Goal: Task Accomplishment & Management: Use online tool/utility

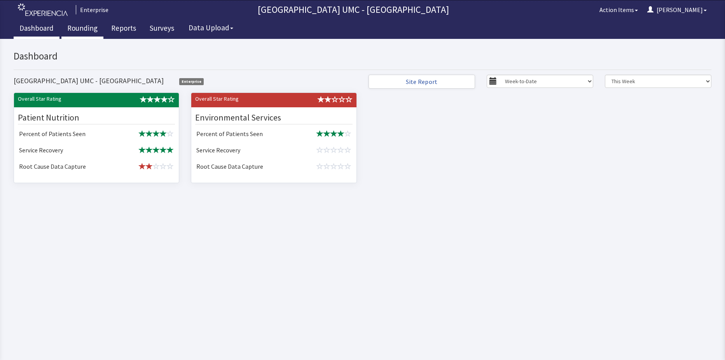
click at [84, 27] on link "Rounding" at bounding box center [82, 28] width 42 height 19
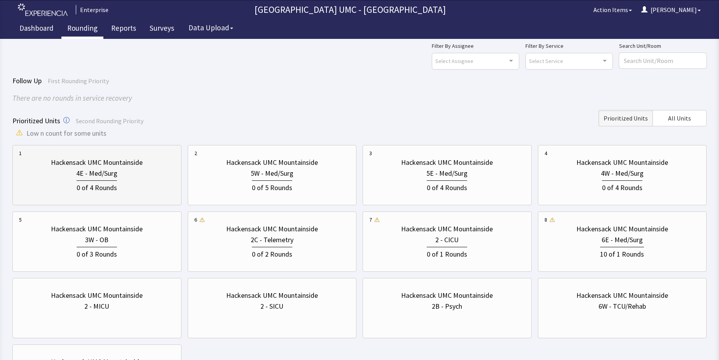
scroll to position [39, 0]
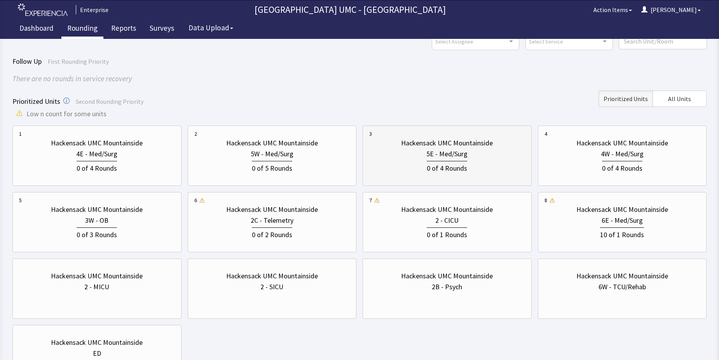
click at [430, 149] on div "5E - Med/Surg" at bounding box center [447, 154] width 41 height 11
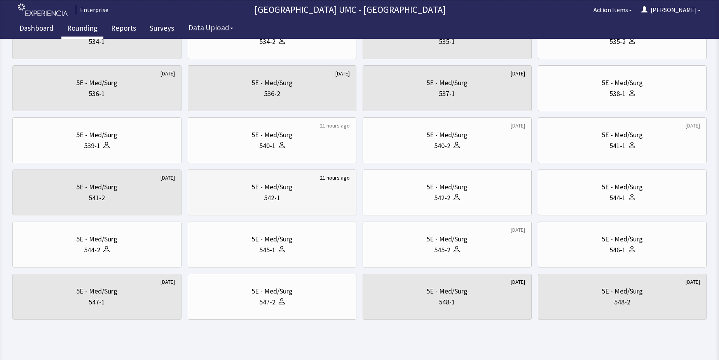
scroll to position [264, 0]
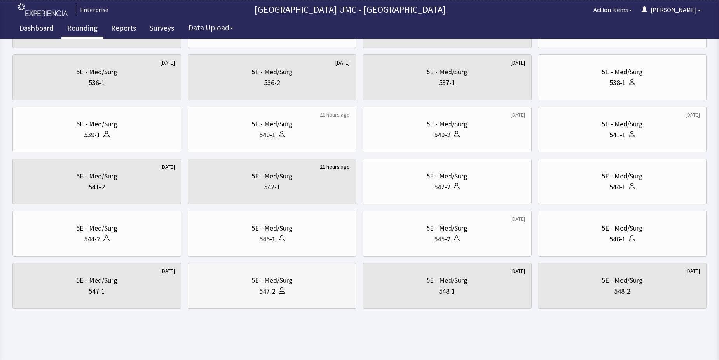
click at [292, 286] on div "547-2" at bounding box center [272, 291] width 156 height 11
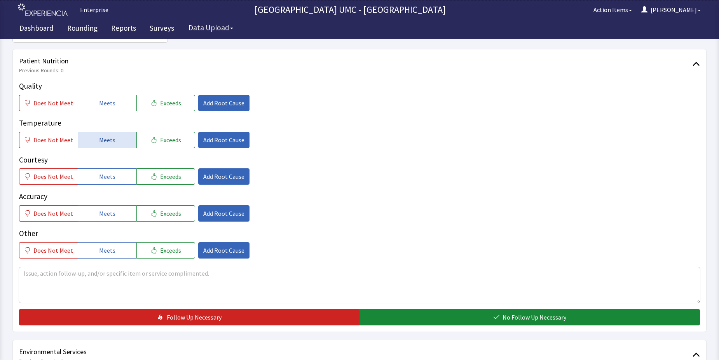
scroll to position [117, 0]
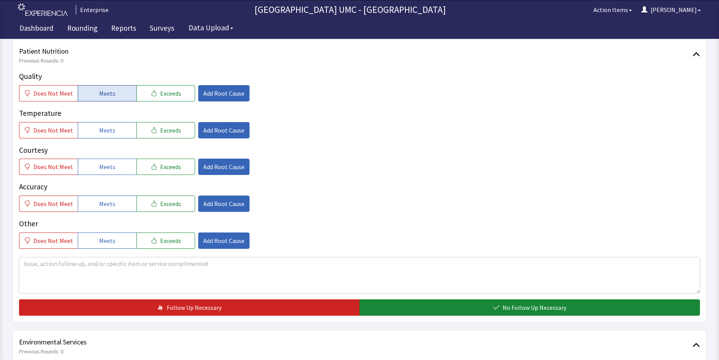
click at [100, 94] on span "Meets" at bounding box center [107, 93] width 16 height 9
click at [103, 129] on span "Meets" at bounding box center [107, 130] width 16 height 9
click at [103, 167] on span "Meets" at bounding box center [107, 166] width 16 height 9
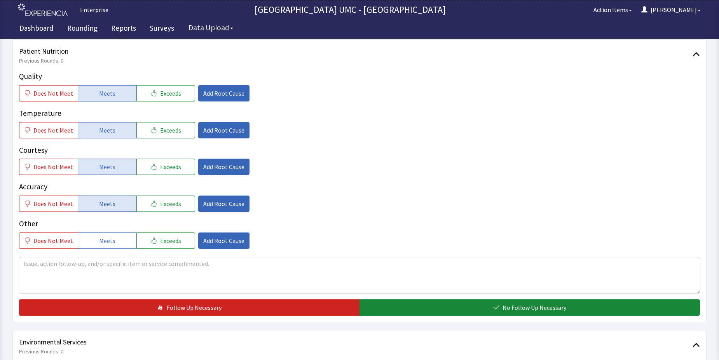
click at [104, 199] on span "Meets" at bounding box center [107, 203] width 16 height 9
drag, startPoint x: 106, startPoint y: 239, endPoint x: 352, endPoint y: 334, distance: 263.8
click at [108, 241] on span "Meets" at bounding box center [107, 240] width 16 height 9
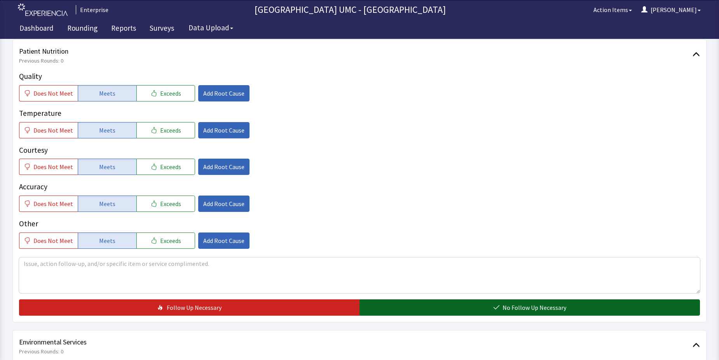
click at [503, 309] on span "No Follow Up Necessary" at bounding box center [535, 307] width 64 height 9
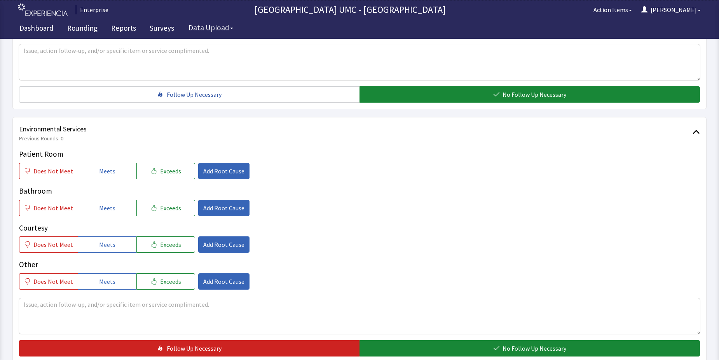
scroll to position [350, 0]
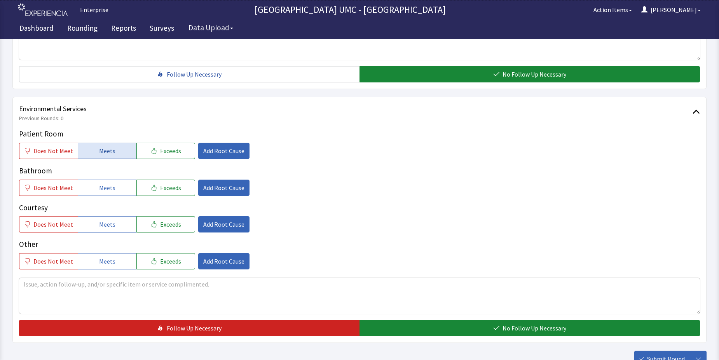
click at [118, 155] on button "Meets" at bounding box center [107, 151] width 59 height 16
drag, startPoint x: 108, startPoint y: 185, endPoint x: 105, endPoint y: 226, distance: 40.9
click at [108, 186] on span "Meets" at bounding box center [107, 187] width 16 height 9
click at [105, 226] on span "Meets" at bounding box center [107, 224] width 16 height 9
click at [101, 263] on span "Meets" at bounding box center [107, 261] width 16 height 9
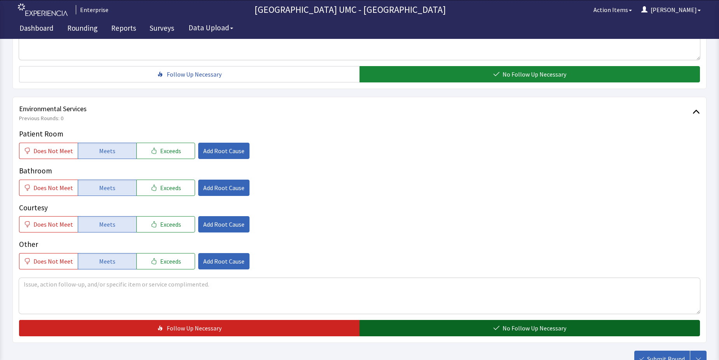
click at [444, 331] on button "No Follow Up Necessary" at bounding box center [530, 328] width 341 height 16
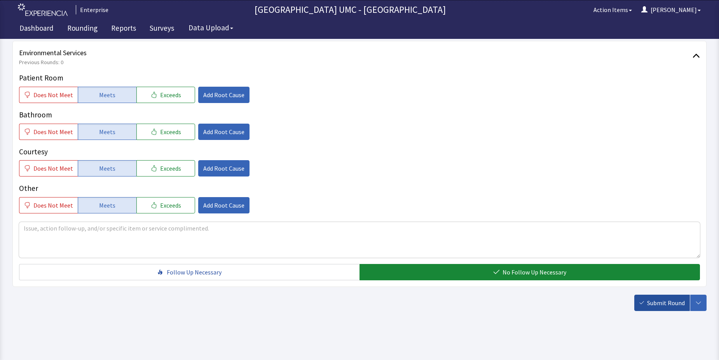
scroll to position [408, 0]
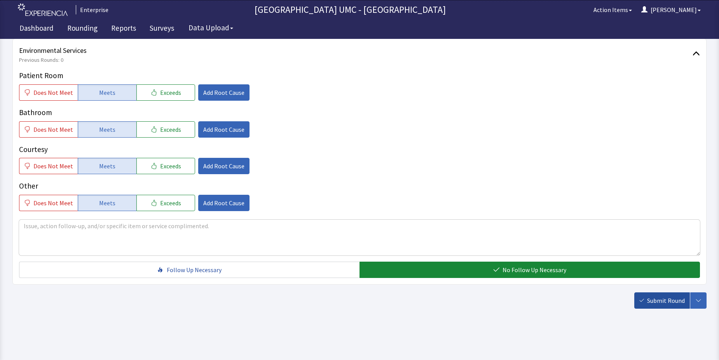
click at [659, 303] on span "Submit Round" at bounding box center [666, 300] width 38 height 9
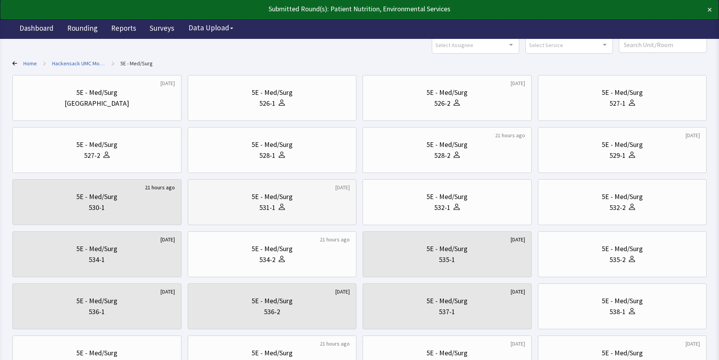
scroll to position [194, 0]
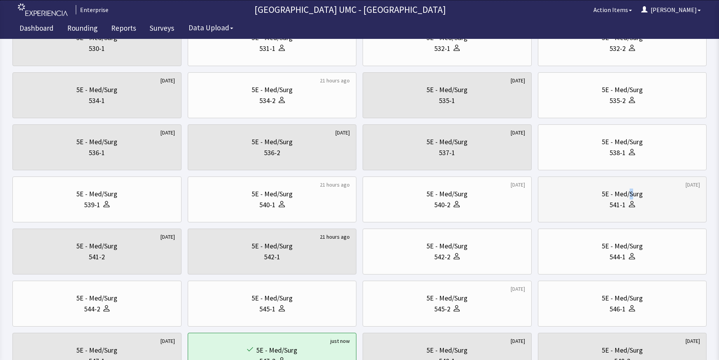
click at [631, 191] on div "5E - Med/Surg" at bounding box center [622, 194] width 41 height 11
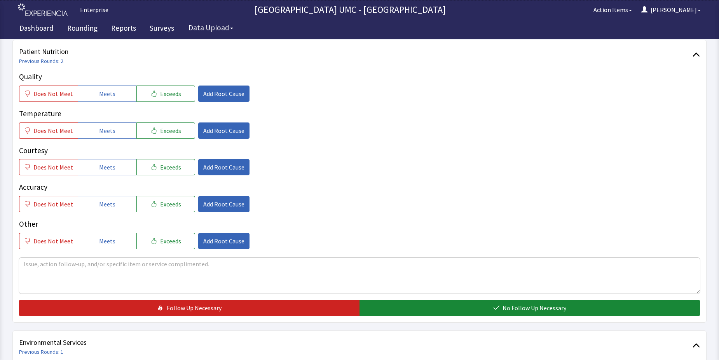
scroll to position [117, 0]
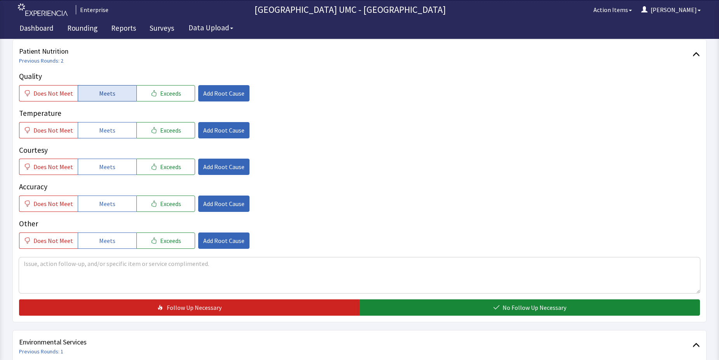
click at [112, 91] on span "Meets" at bounding box center [107, 93] width 16 height 9
drag, startPoint x: 106, startPoint y: 129, endPoint x: 105, endPoint y: 172, distance: 42.4
click at [106, 134] on span "Meets" at bounding box center [107, 130] width 16 height 9
drag, startPoint x: 105, startPoint y: 169, endPoint x: 103, endPoint y: 199, distance: 30.0
click at [104, 172] on button "Meets" at bounding box center [107, 167] width 59 height 16
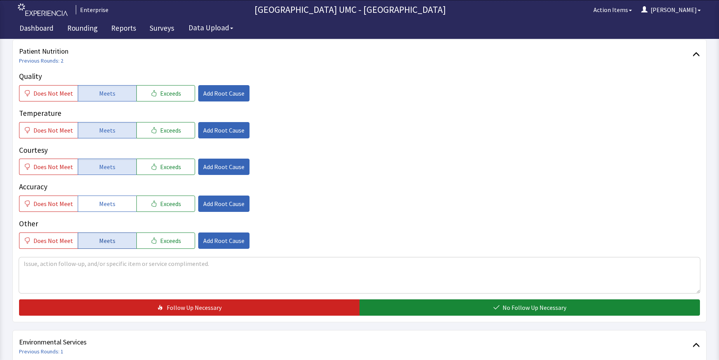
drag, startPoint x: 102, startPoint y: 201, endPoint x: 103, endPoint y: 232, distance: 31.1
click at [102, 202] on span "Meets" at bounding box center [107, 203] width 16 height 9
click at [102, 240] on span "Meets" at bounding box center [107, 240] width 16 height 9
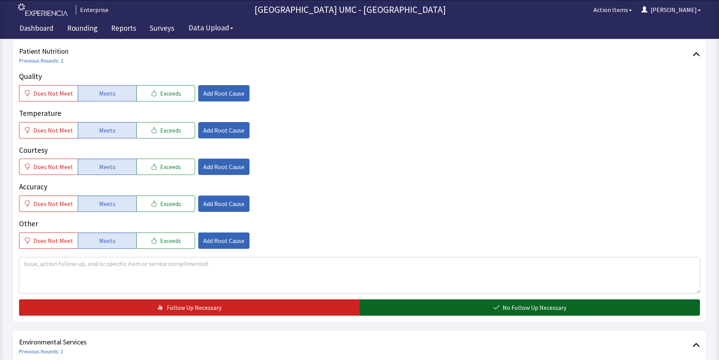
click at [481, 310] on button "No Follow Up Necessary" at bounding box center [530, 307] width 341 height 16
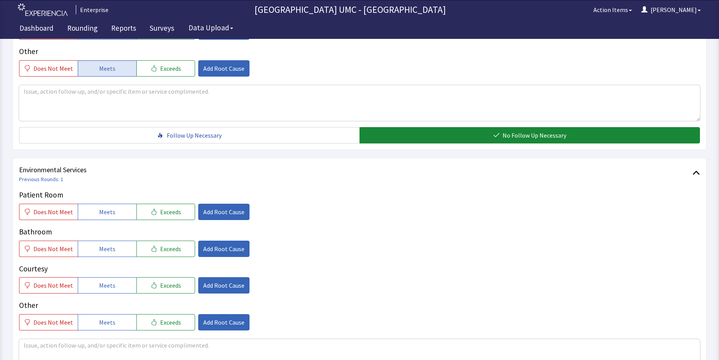
scroll to position [311, 0]
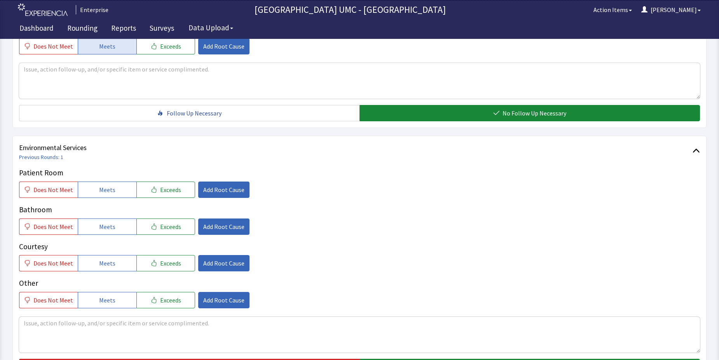
drag, startPoint x: 101, startPoint y: 186, endPoint x: 101, endPoint y: 207, distance: 21.0
click at [101, 191] on span "Meets" at bounding box center [107, 189] width 16 height 9
click at [100, 227] on span "Meets" at bounding box center [107, 226] width 16 height 9
drag, startPoint x: 101, startPoint y: 265, endPoint x: 107, endPoint y: 301, distance: 36.6
click at [101, 273] on div "Patient Room Does Not Meet Meets Exceeds Add Root Cause Bathroom Does Not Meet …" at bounding box center [359, 237] width 681 height 141
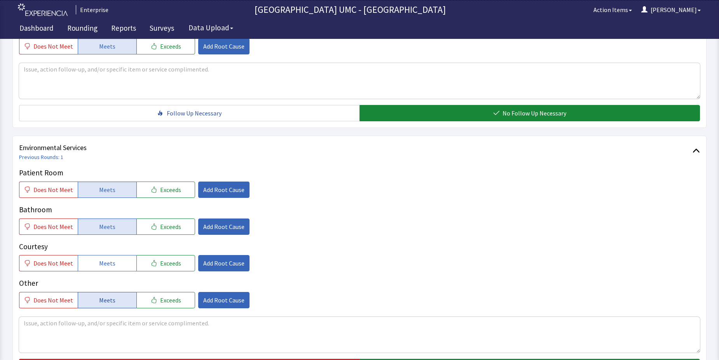
click at [106, 301] on span "Meets" at bounding box center [107, 299] width 16 height 9
click at [107, 260] on span "Meets" at bounding box center [107, 263] width 16 height 9
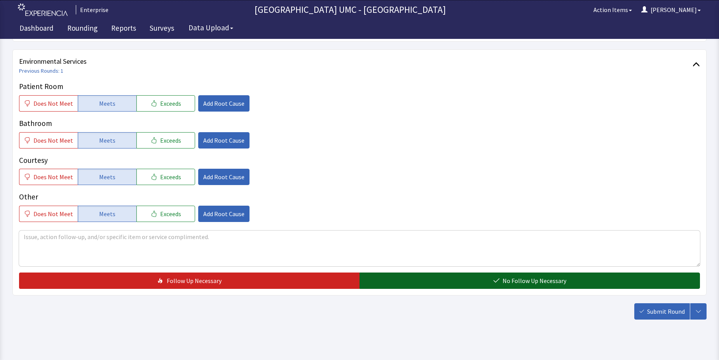
scroll to position [408, 0]
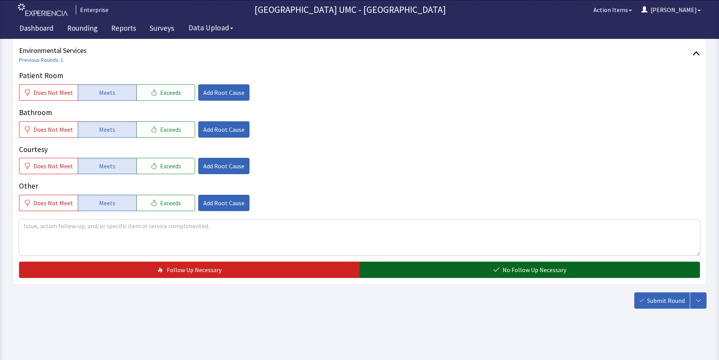
click at [525, 275] on button "No Follow Up Necessary" at bounding box center [530, 270] width 341 height 16
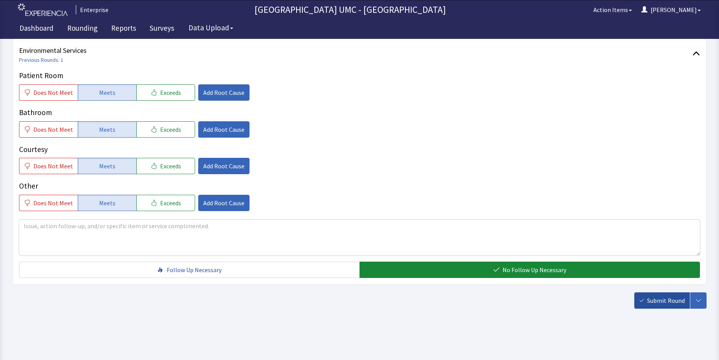
click at [654, 296] on span "Submit Round" at bounding box center [666, 300] width 38 height 9
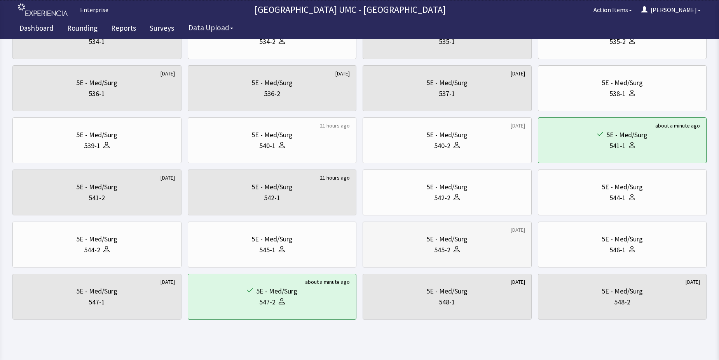
scroll to position [264, 0]
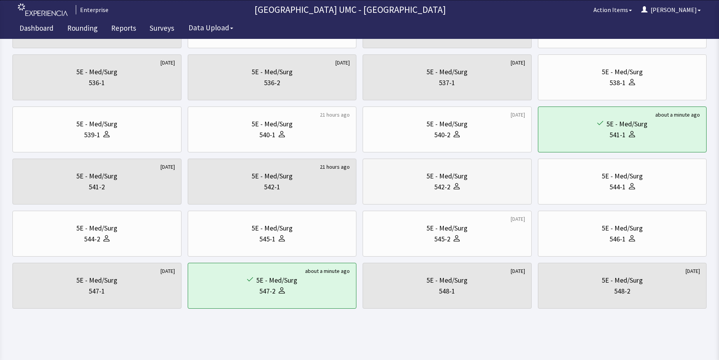
click at [468, 185] on div "542-2" at bounding box center [447, 187] width 156 height 11
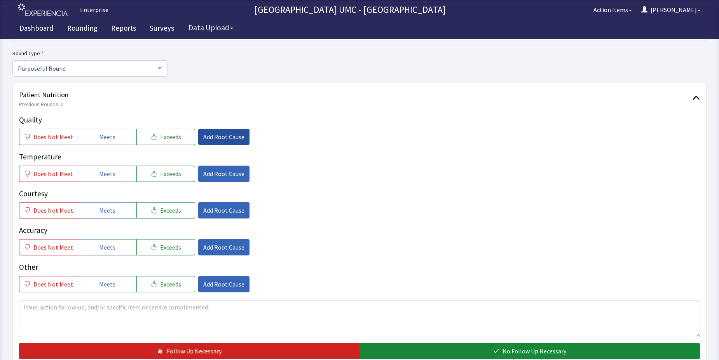
scroll to position [78, 0]
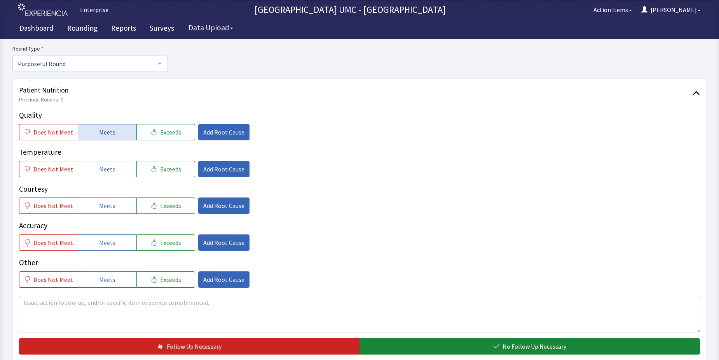
click at [108, 135] on span "Meets" at bounding box center [107, 132] width 16 height 9
drag, startPoint x: 108, startPoint y: 172, endPoint x: 107, endPoint y: 195, distance: 22.9
click at [108, 173] on span "Meets" at bounding box center [107, 168] width 16 height 9
click at [101, 213] on button "Meets" at bounding box center [107, 206] width 59 height 16
drag, startPoint x: 103, startPoint y: 245, endPoint x: 102, endPoint y: 259, distance: 14.4
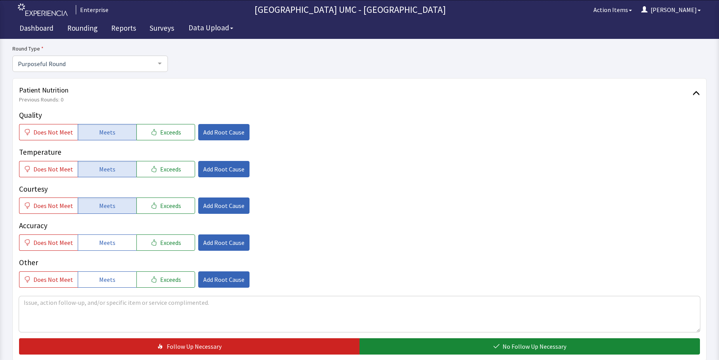
click at [102, 244] on span "Meets" at bounding box center [107, 242] width 16 height 9
drag, startPoint x: 102, startPoint y: 280, endPoint x: 200, endPoint y: 295, distance: 99.1
click at [106, 280] on span "Meets" at bounding box center [107, 279] width 16 height 9
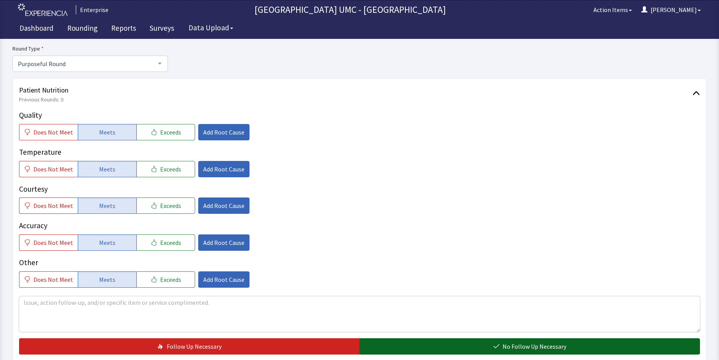
click at [471, 346] on button "No Follow Up Necessary" at bounding box center [530, 346] width 341 height 16
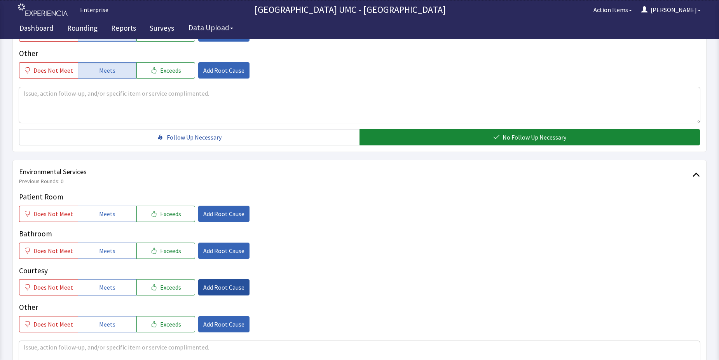
scroll to position [311, 0]
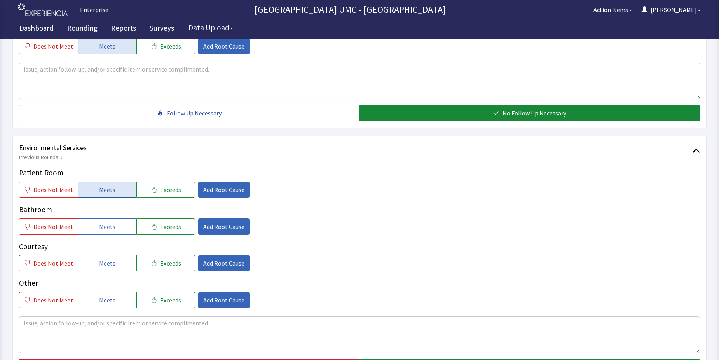
click at [102, 193] on span "Meets" at bounding box center [107, 189] width 16 height 9
click at [101, 233] on button "Meets" at bounding box center [107, 227] width 59 height 16
drag, startPoint x: 104, startPoint y: 258, endPoint x: 123, endPoint y: 298, distance: 44.3
click at [110, 271] on button "Meets" at bounding box center [107, 263] width 59 height 16
drag, startPoint x: 114, startPoint y: 304, endPoint x: 307, endPoint y: 293, distance: 193.5
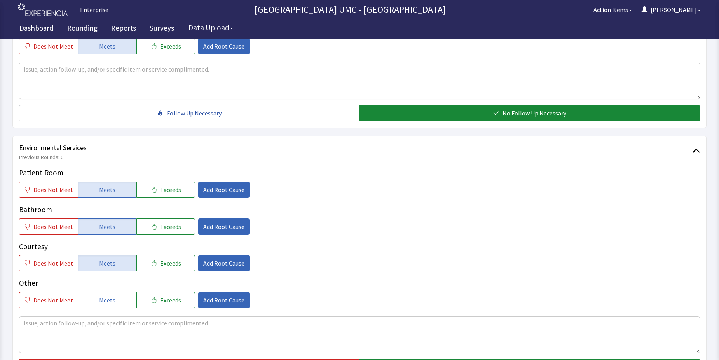
click at [124, 306] on button "Meets" at bounding box center [107, 300] width 59 height 16
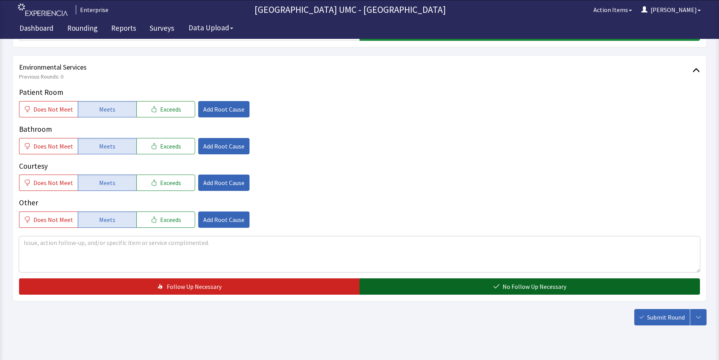
scroll to position [408, 0]
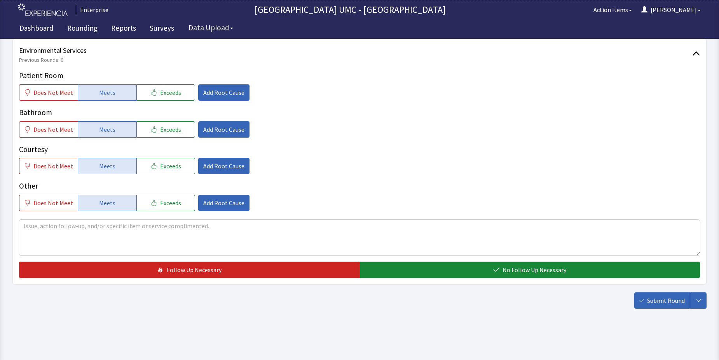
drag, startPoint x: 511, startPoint y: 269, endPoint x: 677, endPoint y: 320, distance: 173.9
click at [511, 269] on span "No Follow Up Necessary" at bounding box center [535, 269] width 64 height 9
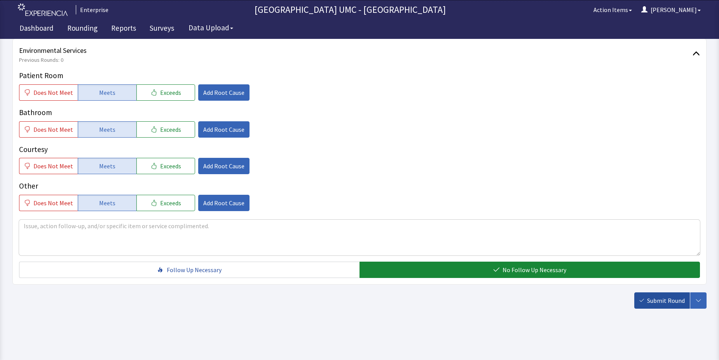
click at [662, 304] on span "Submit Round" at bounding box center [666, 300] width 38 height 9
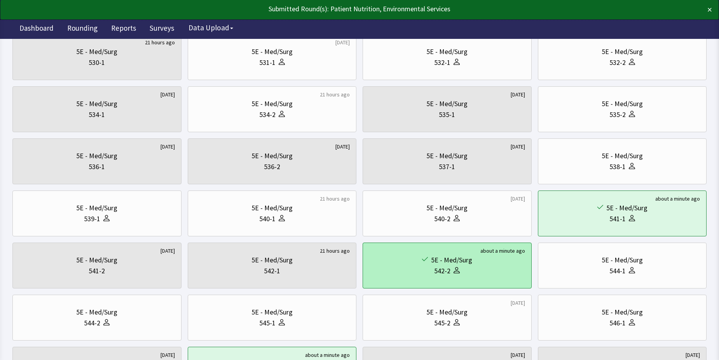
scroll to position [194, 0]
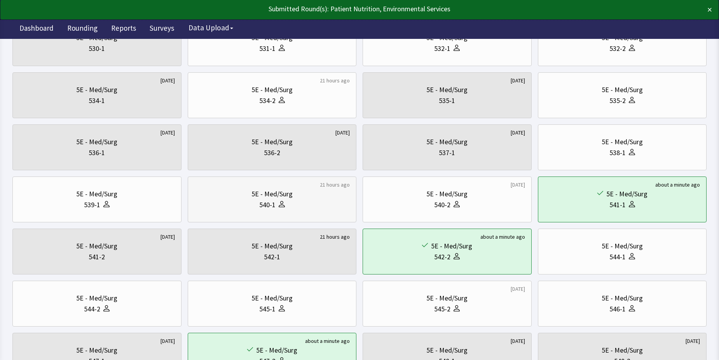
click at [254, 203] on div "540-1" at bounding box center [272, 204] width 156 height 11
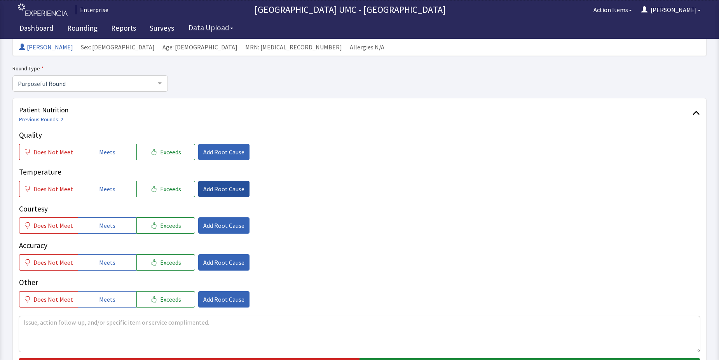
scroll to position [78, 0]
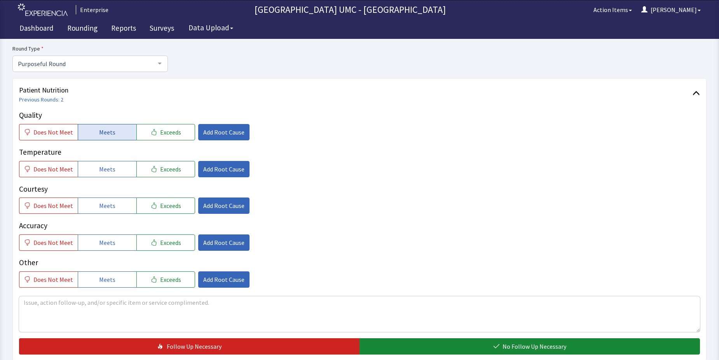
drag, startPoint x: 92, startPoint y: 131, endPoint x: 96, endPoint y: 140, distance: 9.4
click at [92, 132] on button "Meets" at bounding box center [107, 132] width 59 height 16
click at [107, 169] on span "Meets" at bounding box center [107, 168] width 16 height 9
drag, startPoint x: 108, startPoint y: 200, endPoint x: 117, endPoint y: 228, distance: 29.0
click at [107, 208] on button "Meets" at bounding box center [107, 206] width 59 height 16
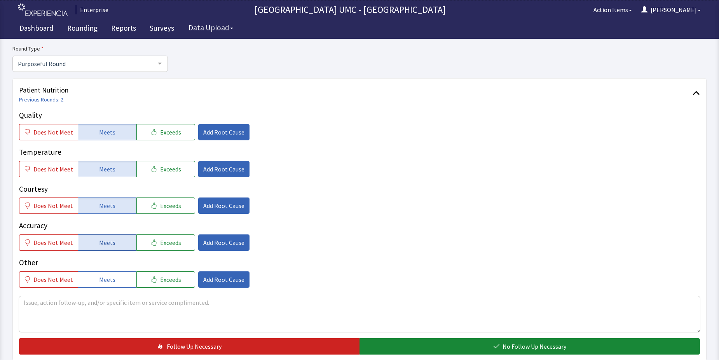
click at [114, 246] on button "Meets" at bounding box center [107, 242] width 59 height 16
click at [117, 282] on button "Meets" at bounding box center [107, 279] width 59 height 16
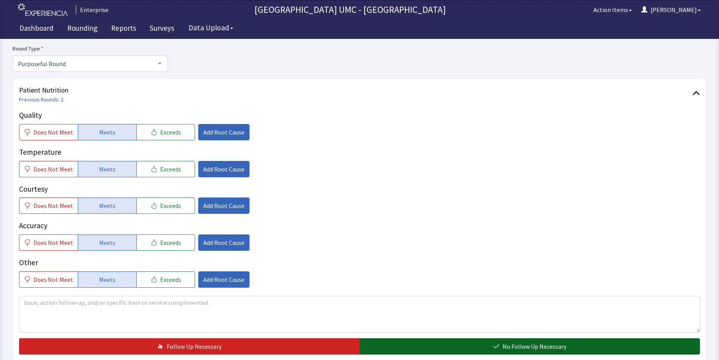
click at [418, 348] on button "No Follow Up Necessary" at bounding box center [530, 346] width 341 height 16
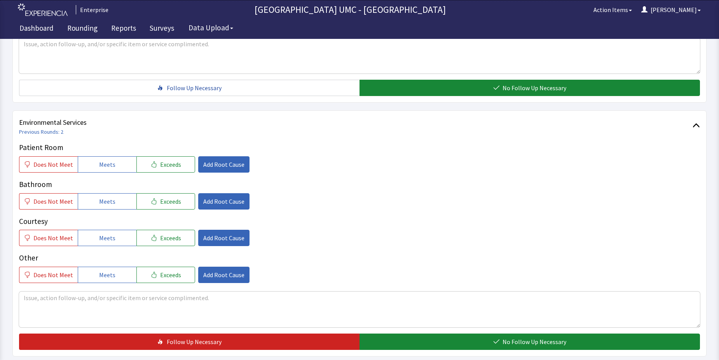
scroll to position [350, 0]
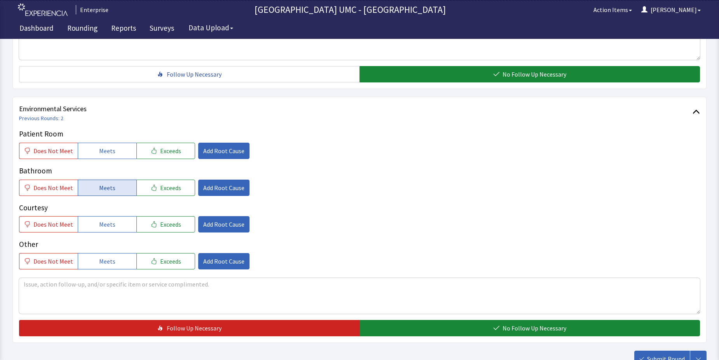
drag, startPoint x: 103, startPoint y: 146, endPoint x: 114, endPoint y: 184, distance: 39.9
click at [103, 147] on span "Meets" at bounding box center [107, 150] width 16 height 9
drag, startPoint x: 111, startPoint y: 189, endPoint x: 115, endPoint y: 219, distance: 30.2
click at [111, 194] on button "Meets" at bounding box center [107, 188] width 59 height 16
click at [114, 226] on button "Meets" at bounding box center [107, 224] width 59 height 16
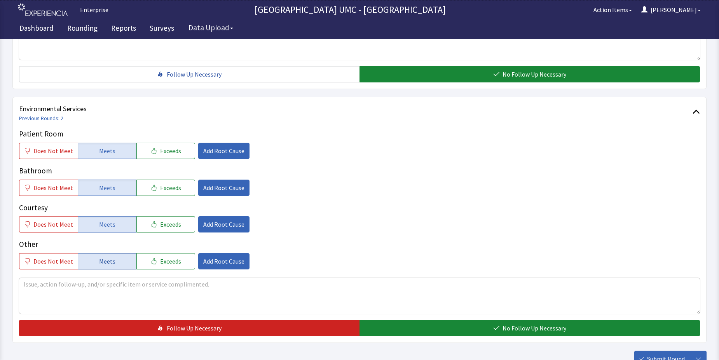
click at [123, 267] on button "Meets" at bounding box center [107, 261] width 59 height 16
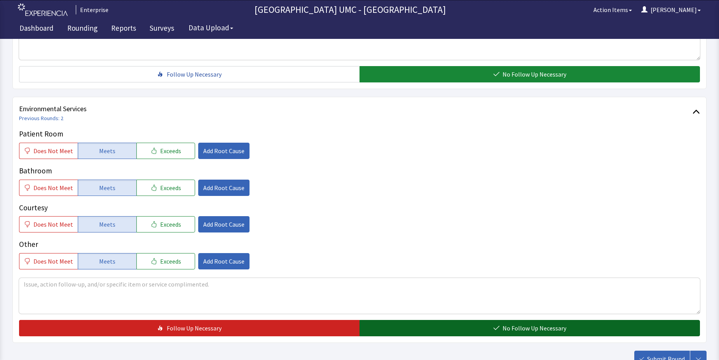
drag, startPoint x: 426, startPoint y: 324, endPoint x: 453, endPoint y: 325, distance: 26.8
click at [427, 325] on button "No Follow Up Necessary" at bounding box center [530, 328] width 341 height 16
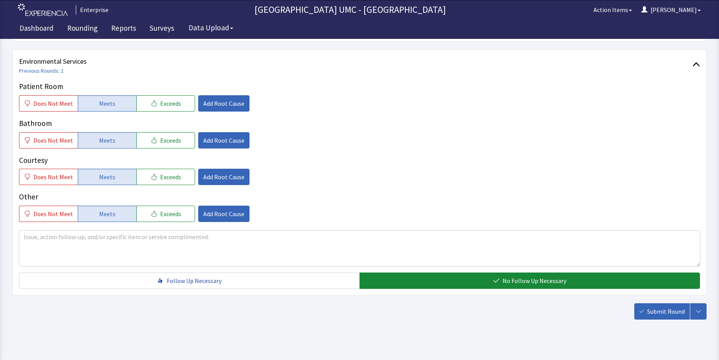
scroll to position [408, 0]
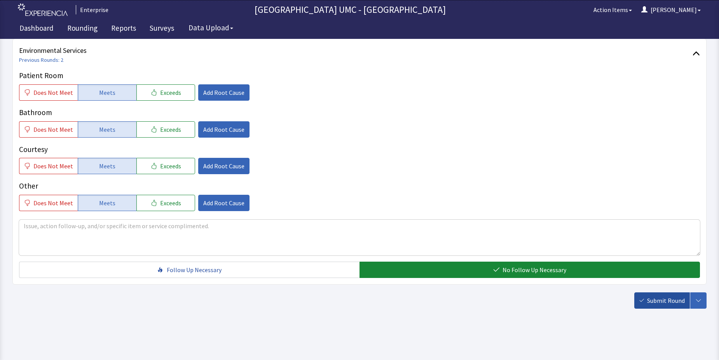
click at [678, 302] on span "Submit Round" at bounding box center [666, 300] width 38 height 9
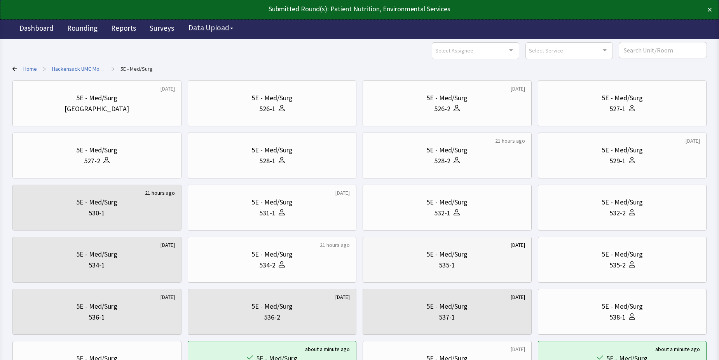
scroll to position [39, 0]
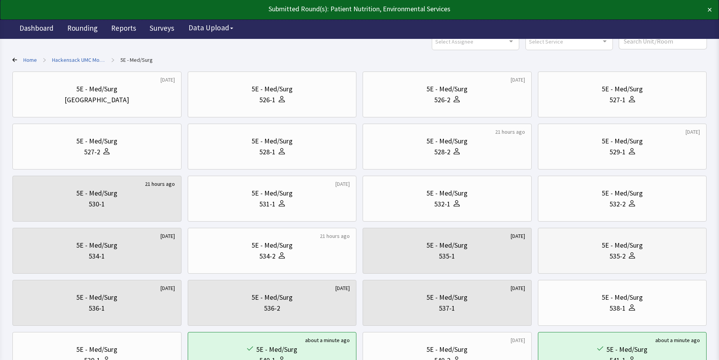
click at [632, 255] on icon at bounding box center [632, 253] width 3 height 3
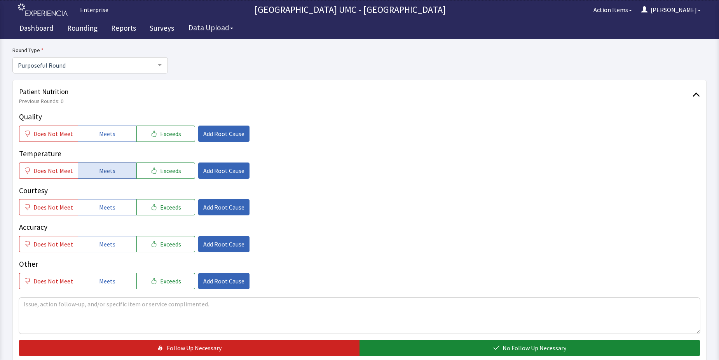
scroll to position [78, 0]
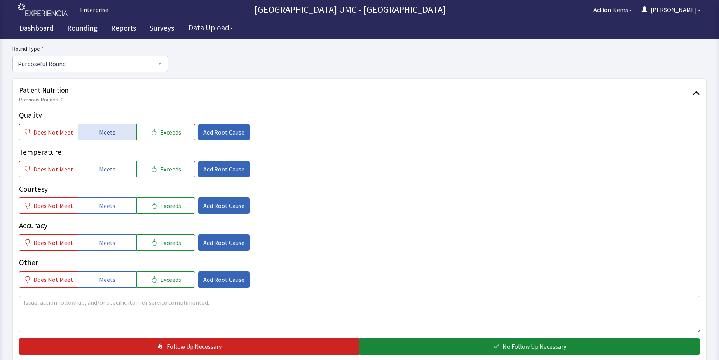
drag, startPoint x: 93, startPoint y: 131, endPoint x: 98, endPoint y: 180, distance: 49.7
click at [93, 132] on button "Meets" at bounding box center [107, 132] width 59 height 16
click at [98, 174] on button "Meets" at bounding box center [107, 169] width 59 height 16
click at [99, 208] on span "Meets" at bounding box center [107, 205] width 16 height 9
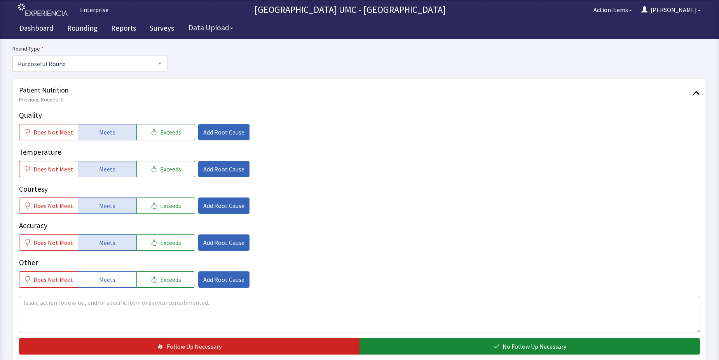
click at [94, 246] on button "Meets" at bounding box center [107, 242] width 59 height 16
click at [105, 282] on span "Meets" at bounding box center [107, 279] width 16 height 9
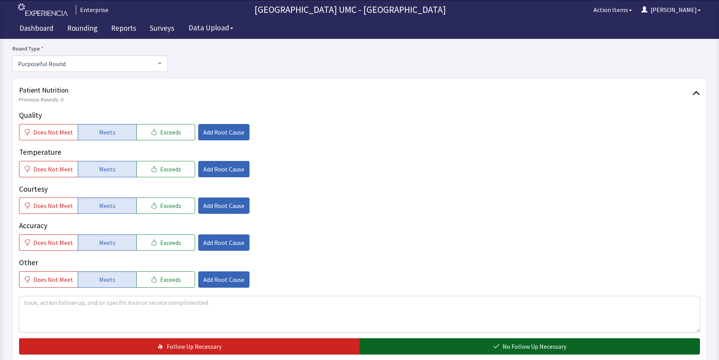
click at [497, 348] on icon "button" at bounding box center [496, 346] width 6 height 6
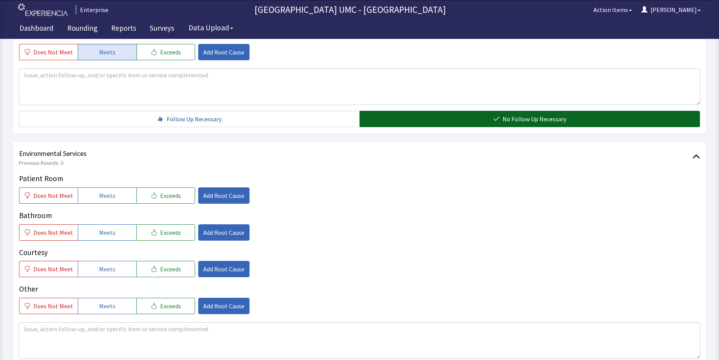
scroll to position [350, 0]
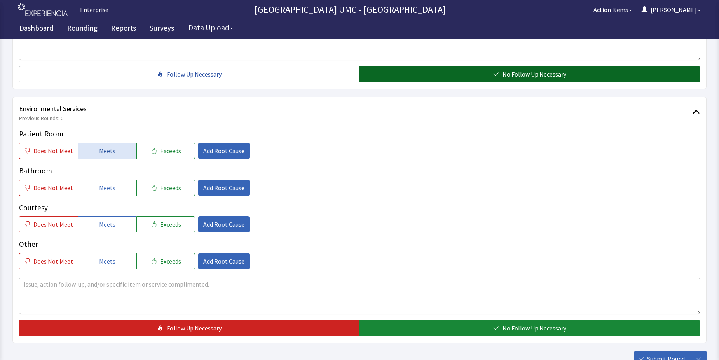
click at [106, 150] on span "Meets" at bounding box center [107, 150] width 16 height 9
click at [111, 188] on span "Meets" at bounding box center [107, 187] width 16 height 9
drag, startPoint x: 106, startPoint y: 229, endPoint x: 106, endPoint y: 264, distance: 35.0
click at [105, 229] on span "Meets" at bounding box center [107, 224] width 16 height 9
click at [107, 264] on span "Meets" at bounding box center [107, 261] width 16 height 9
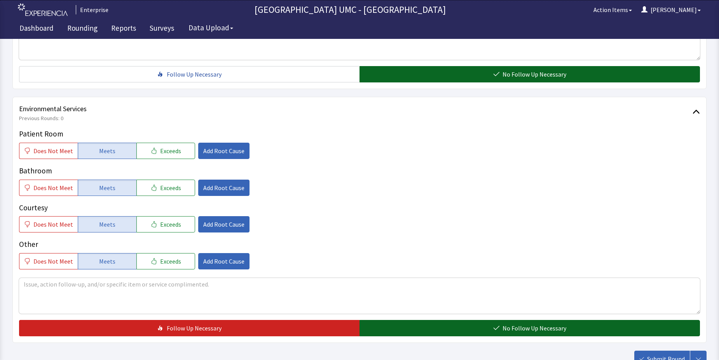
click at [438, 329] on button "No Follow Up Necessary" at bounding box center [530, 328] width 341 height 16
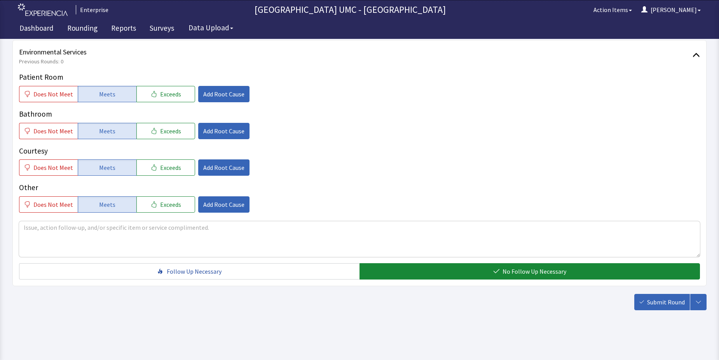
scroll to position [408, 0]
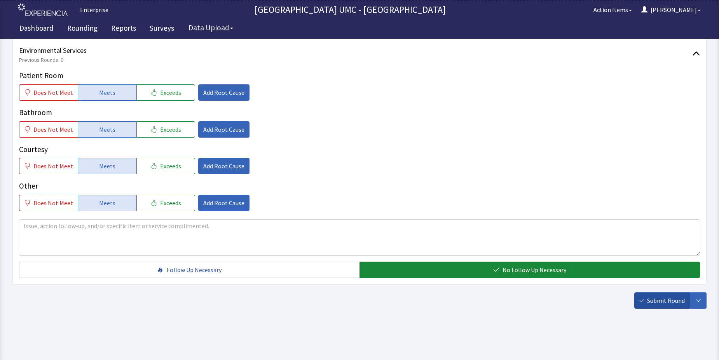
click at [653, 301] on span "Submit Round" at bounding box center [666, 300] width 38 height 9
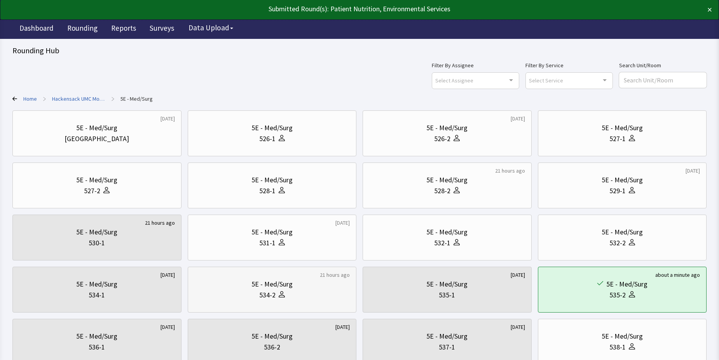
click at [295, 292] on div "534-2" at bounding box center [272, 295] width 156 height 11
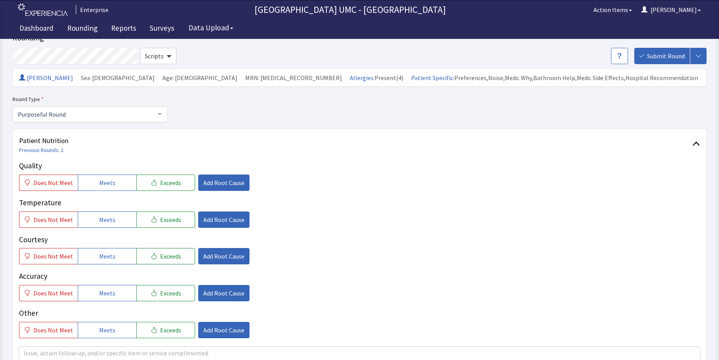
scroll to position [39, 0]
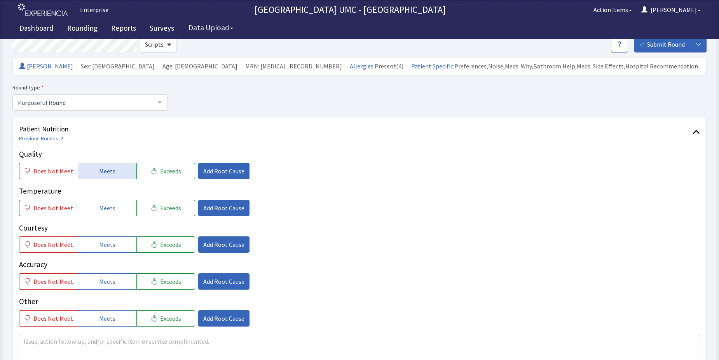
drag, startPoint x: 104, startPoint y: 168, endPoint x: 110, endPoint y: 191, distance: 24.0
click at [104, 168] on span "Meets" at bounding box center [107, 170] width 16 height 9
drag, startPoint x: 108, startPoint y: 202, endPoint x: 110, endPoint y: 234, distance: 31.6
click at [108, 203] on button "Meets" at bounding box center [107, 208] width 59 height 16
drag, startPoint x: 105, startPoint y: 247, endPoint x: 105, endPoint y: 264, distance: 17.1
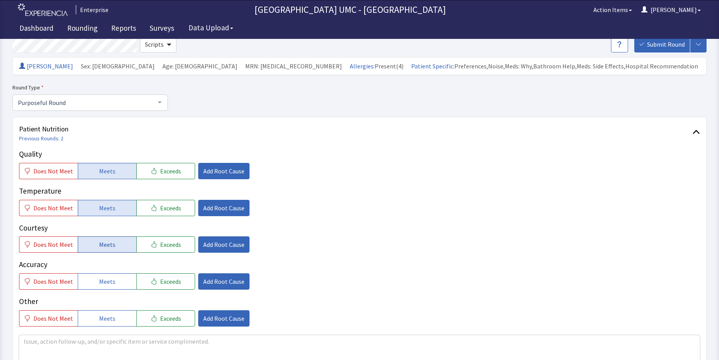
click at [105, 247] on span "Meets" at bounding box center [107, 244] width 16 height 9
drag, startPoint x: 105, startPoint y: 283, endPoint x: 118, endPoint y: 315, distance: 34.5
click at [107, 289] on button "Meets" at bounding box center [107, 281] width 59 height 16
click at [115, 323] on button "Meets" at bounding box center [107, 318] width 59 height 16
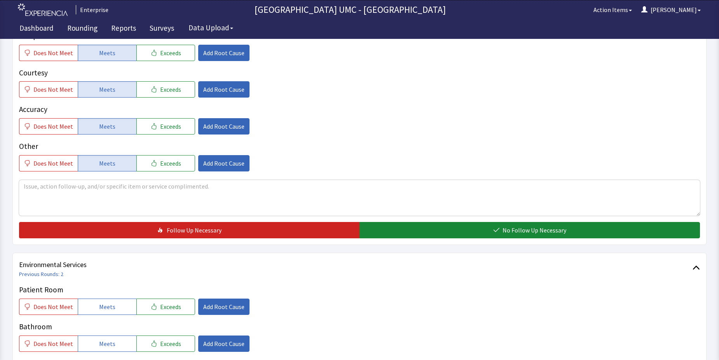
scroll to position [194, 0]
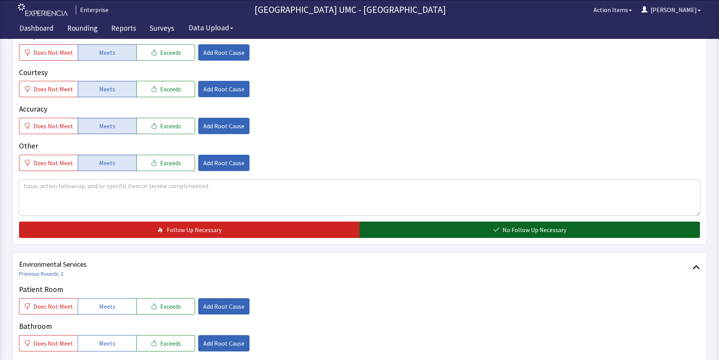
click at [438, 227] on button "No Follow Up Necessary" at bounding box center [530, 230] width 341 height 16
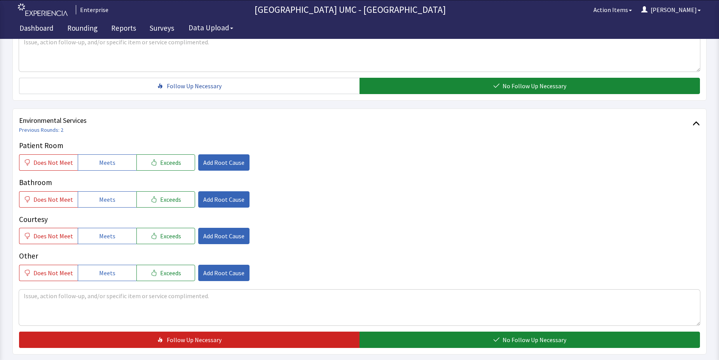
scroll to position [350, 0]
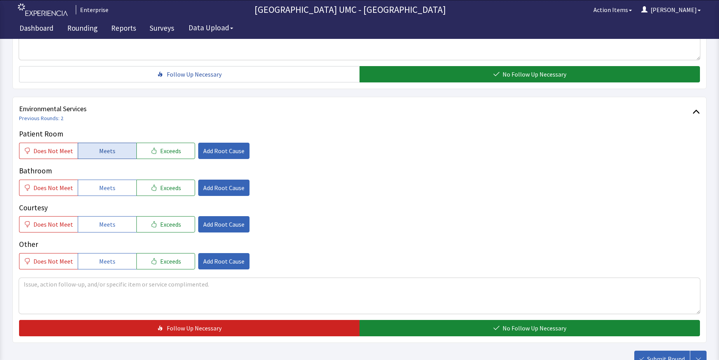
click at [114, 150] on button "Meets" at bounding box center [107, 151] width 59 height 16
click at [109, 194] on button "Meets" at bounding box center [107, 188] width 59 height 16
drag, startPoint x: 104, startPoint y: 224, endPoint x: 97, endPoint y: 260, distance: 37.2
click at [103, 229] on span "Meets" at bounding box center [107, 224] width 16 height 9
click at [96, 261] on button "Meets" at bounding box center [107, 261] width 59 height 16
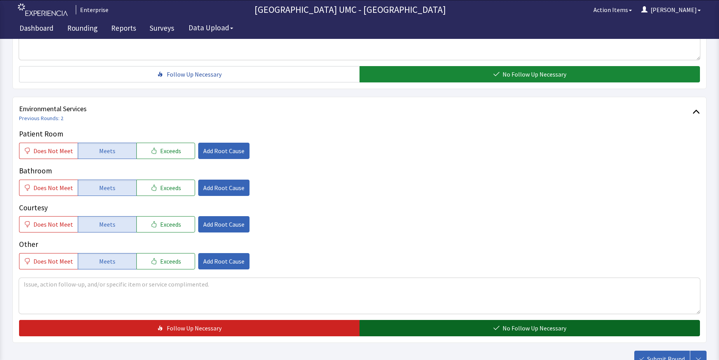
click at [406, 323] on button "No Follow Up Necessary" at bounding box center [530, 328] width 341 height 16
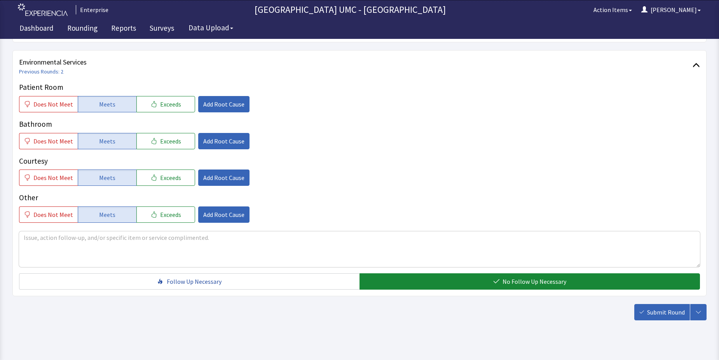
scroll to position [408, 0]
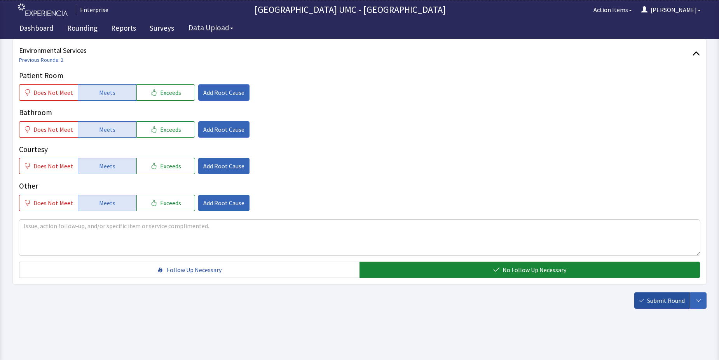
click at [658, 303] on span "Submit Round" at bounding box center [666, 300] width 38 height 9
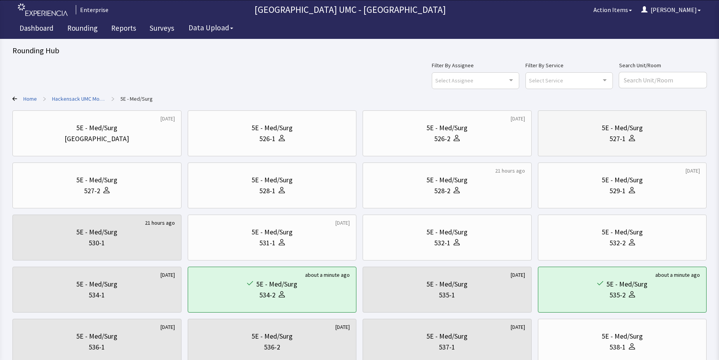
click at [612, 142] on div "527-1" at bounding box center [618, 138] width 16 height 11
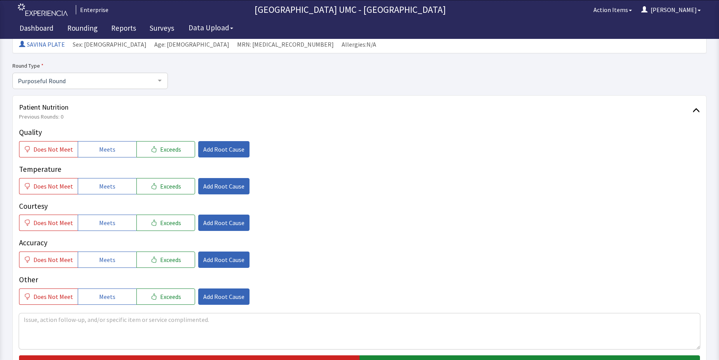
scroll to position [78, 0]
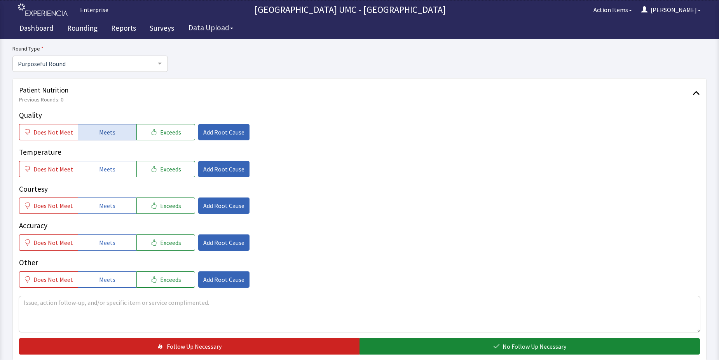
click at [93, 131] on button "Meets" at bounding box center [107, 132] width 59 height 16
click at [94, 170] on button "Meets" at bounding box center [107, 169] width 59 height 16
click at [100, 206] on span "Meets" at bounding box center [107, 205] width 16 height 9
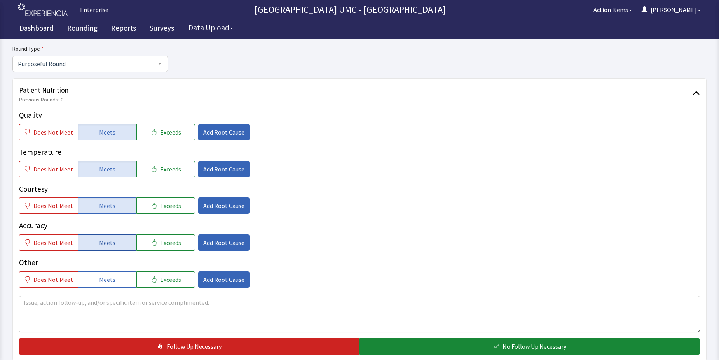
click at [110, 243] on span "Meets" at bounding box center [107, 242] width 16 height 9
click at [118, 274] on button "Meets" at bounding box center [107, 279] width 59 height 16
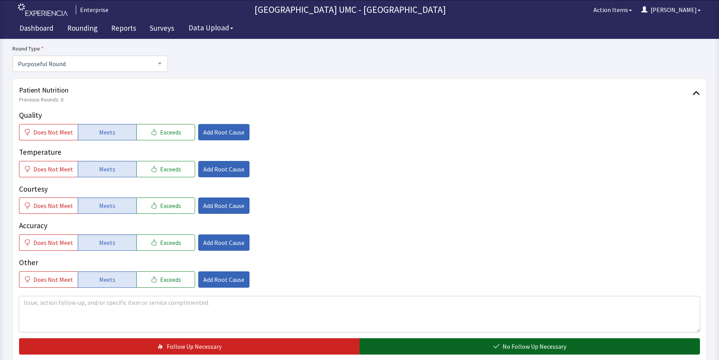
click at [437, 348] on button "No Follow Up Necessary" at bounding box center [530, 346] width 341 height 16
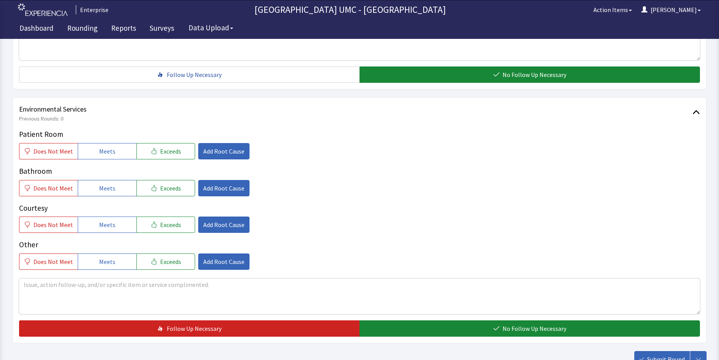
scroll to position [350, 0]
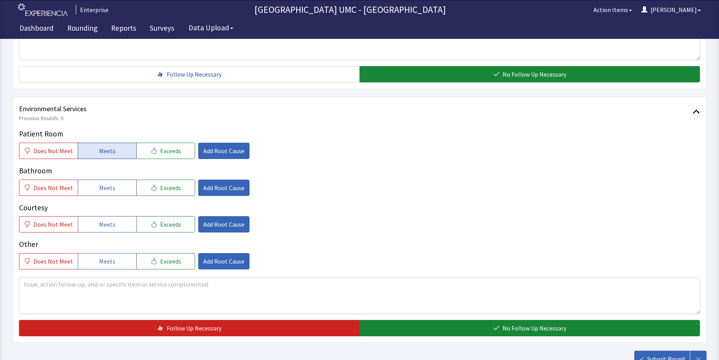
click at [103, 150] on span "Meets" at bounding box center [107, 150] width 16 height 9
drag, startPoint x: 104, startPoint y: 188, endPoint x: 116, endPoint y: 207, distance: 22.0
click at [107, 194] on button "Meets" at bounding box center [107, 188] width 59 height 16
drag, startPoint x: 115, startPoint y: 225, endPoint x: 116, endPoint y: 236, distance: 10.6
click at [115, 230] on button "Meets" at bounding box center [107, 224] width 59 height 16
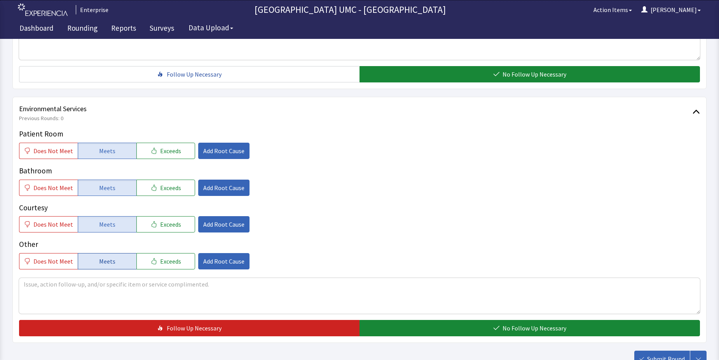
click at [114, 264] on button "Meets" at bounding box center [107, 261] width 59 height 16
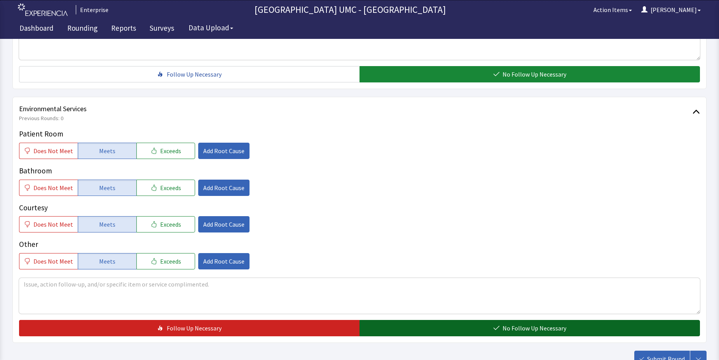
click at [420, 330] on button "No Follow Up Necessary" at bounding box center [530, 328] width 341 height 16
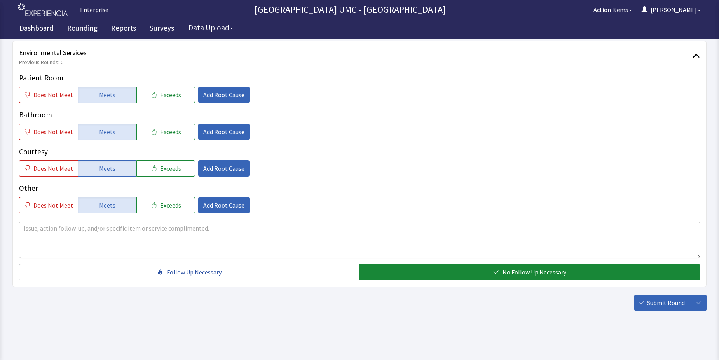
scroll to position [408, 0]
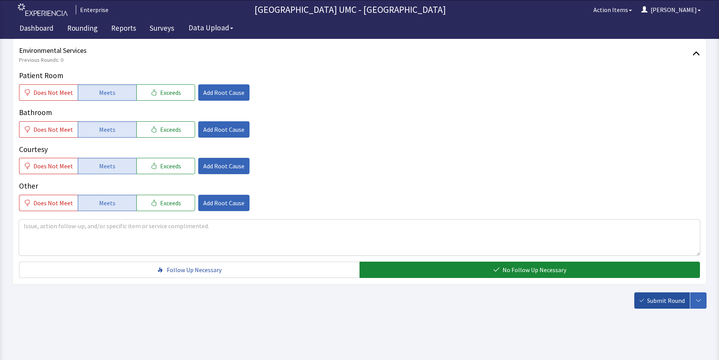
click at [664, 302] on span "Submit Round" at bounding box center [666, 300] width 38 height 9
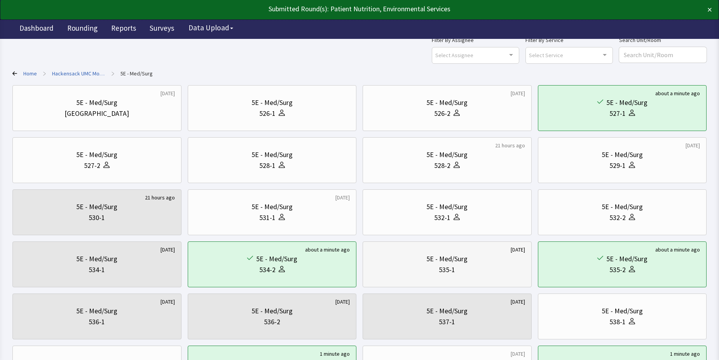
scroll to position [39, 0]
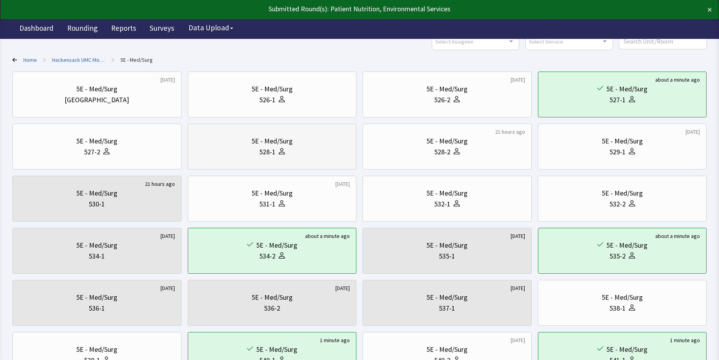
click at [282, 156] on div at bounding box center [280, 152] width 9 height 11
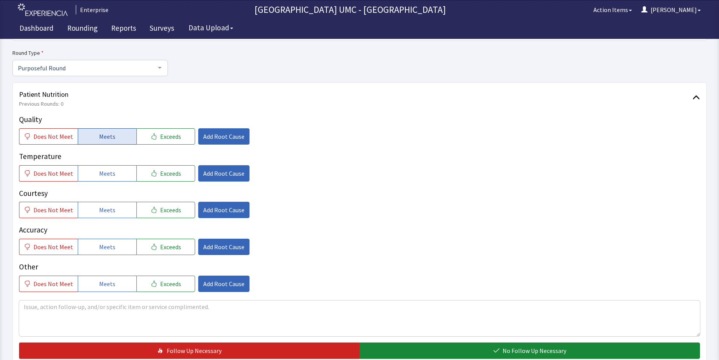
scroll to position [78, 0]
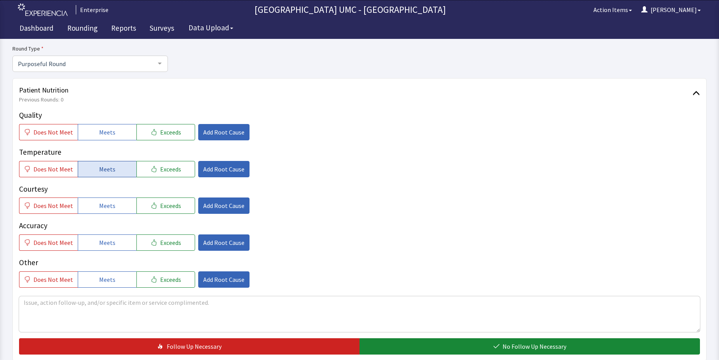
drag, startPoint x: 95, startPoint y: 131, endPoint x: 91, endPoint y: 164, distance: 34.1
click at [94, 135] on button "Meets" at bounding box center [107, 132] width 59 height 16
click at [87, 169] on button "Meets" at bounding box center [107, 169] width 59 height 16
drag, startPoint x: 103, startPoint y: 209, endPoint x: 103, endPoint y: 241, distance: 32.3
click at [103, 210] on span "Meets" at bounding box center [107, 205] width 16 height 9
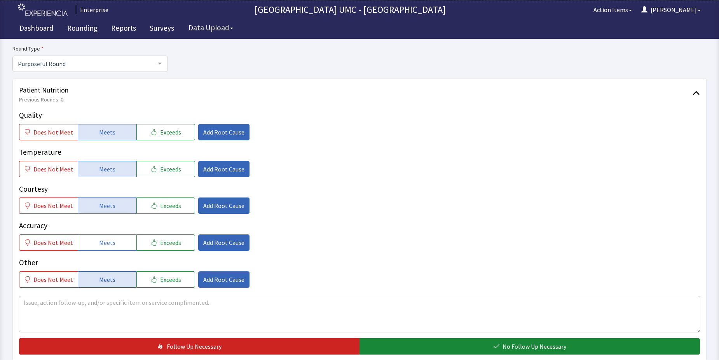
drag, startPoint x: 101, startPoint y: 245, endPoint x: 103, endPoint y: 273, distance: 28.0
click at [101, 245] on span "Meets" at bounding box center [107, 242] width 16 height 9
drag, startPoint x: 102, startPoint y: 278, endPoint x: 298, endPoint y: 321, distance: 201.0
click at [110, 285] on button "Meets" at bounding box center [107, 279] width 59 height 16
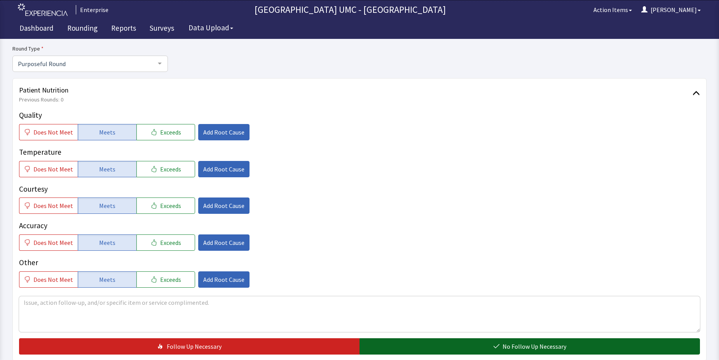
click at [520, 351] on button "No Follow Up Necessary" at bounding box center [530, 346] width 341 height 16
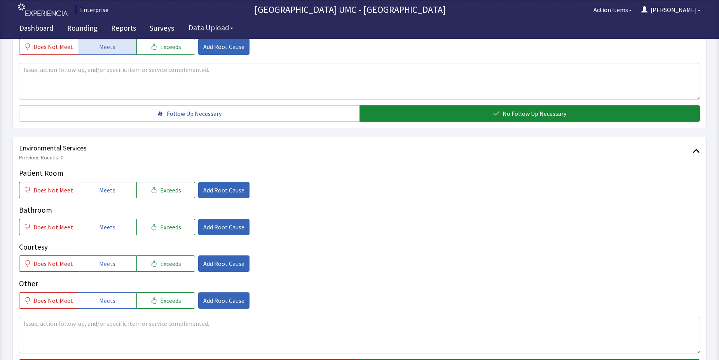
scroll to position [311, 0]
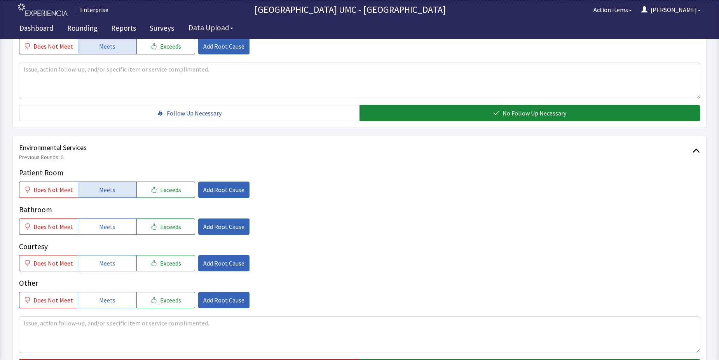
click at [99, 194] on span "Meets" at bounding box center [107, 189] width 16 height 9
drag, startPoint x: 96, startPoint y: 226, endPoint x: 102, endPoint y: 257, distance: 32.6
click at [96, 228] on button "Meets" at bounding box center [107, 227] width 59 height 16
drag, startPoint x: 101, startPoint y: 266, endPoint x: 103, endPoint y: 275, distance: 9.4
click at [101, 271] on button "Meets" at bounding box center [107, 263] width 59 height 16
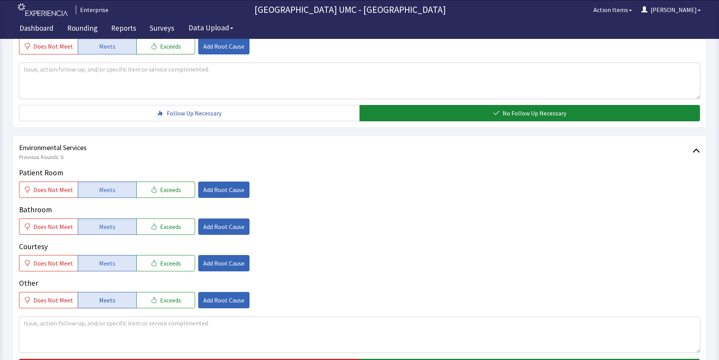
click at [108, 300] on span "Meets" at bounding box center [107, 299] width 16 height 9
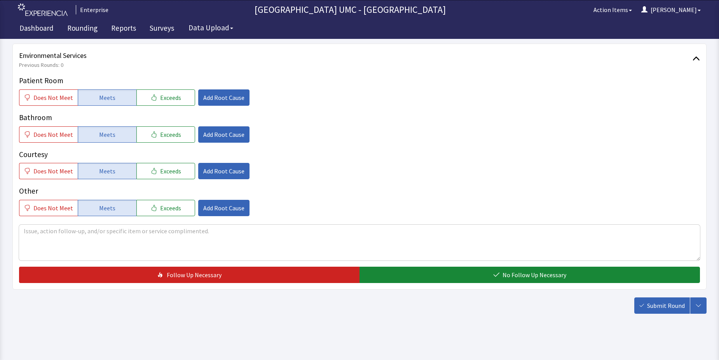
scroll to position [408, 0]
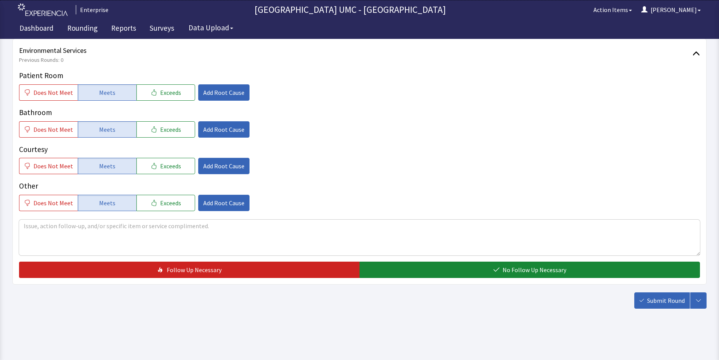
drag, startPoint x: 507, startPoint y: 271, endPoint x: 527, endPoint y: 280, distance: 22.0
click at [514, 276] on button "No Follow Up Necessary" at bounding box center [530, 270] width 341 height 16
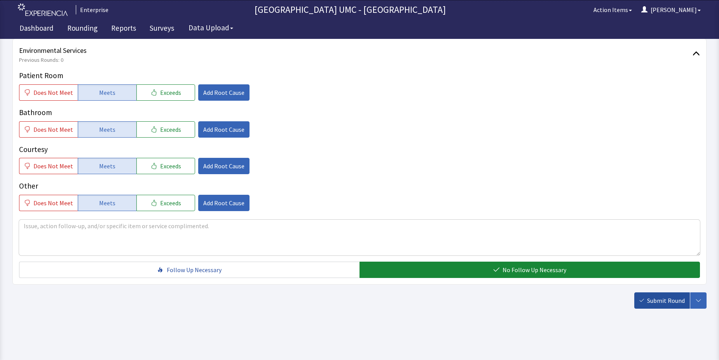
click at [657, 304] on span "Submit Round" at bounding box center [666, 300] width 38 height 9
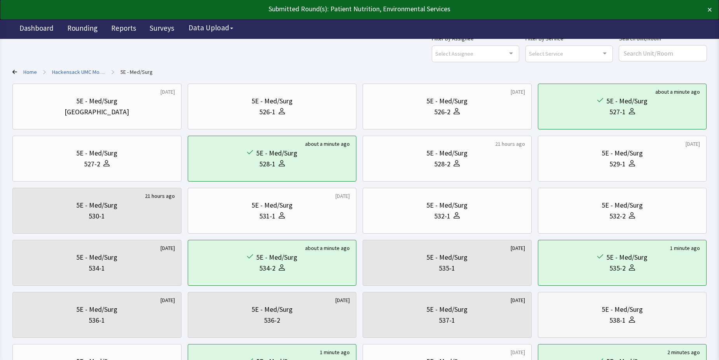
scroll to position [39, 0]
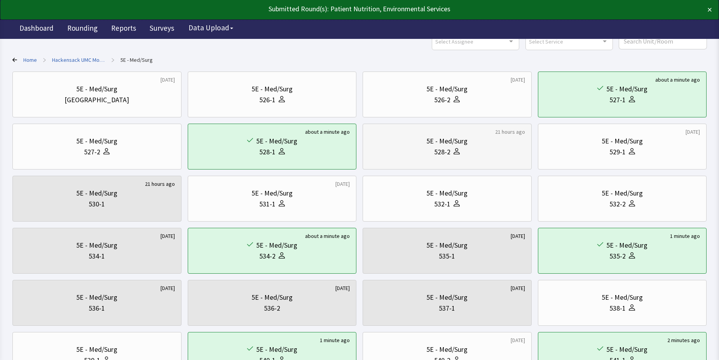
click at [470, 151] on div "528-2" at bounding box center [447, 152] width 156 height 11
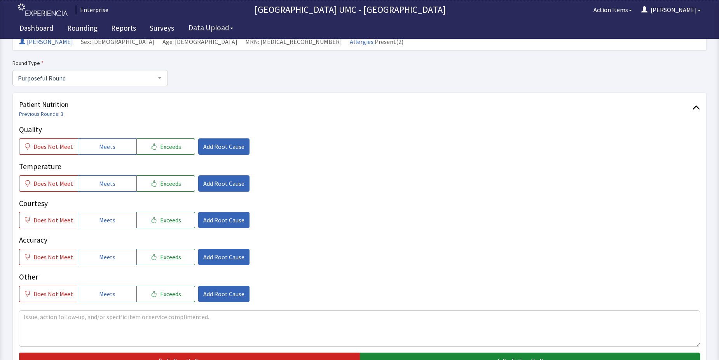
scroll to position [78, 0]
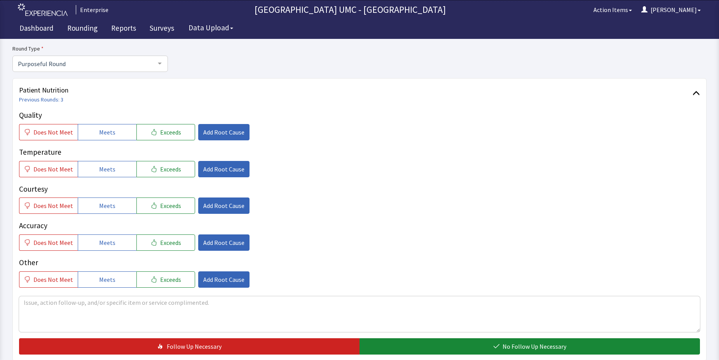
drag, startPoint x: 103, startPoint y: 135, endPoint x: 104, endPoint y: 151, distance: 16.4
click at [103, 137] on button "Meets" at bounding box center [107, 132] width 59 height 16
click at [107, 172] on span "Meets" at bounding box center [107, 168] width 16 height 9
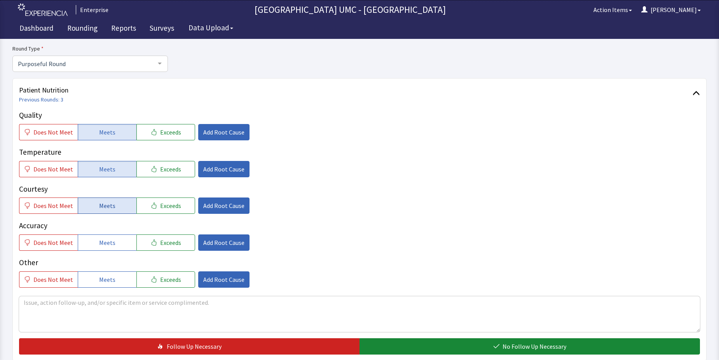
click at [107, 205] on span "Meets" at bounding box center [107, 205] width 16 height 9
drag, startPoint x: 104, startPoint y: 244, endPoint x: 104, endPoint y: 281, distance: 37.3
click at [103, 244] on span "Meets" at bounding box center [107, 242] width 16 height 9
click at [104, 281] on span "Meets" at bounding box center [107, 279] width 16 height 9
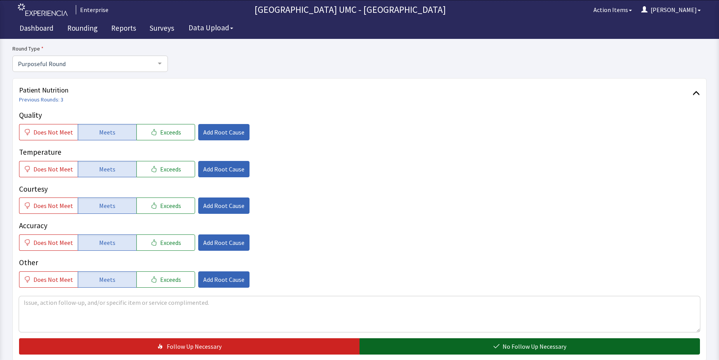
click at [445, 348] on button "No Follow Up Necessary" at bounding box center [530, 346] width 341 height 16
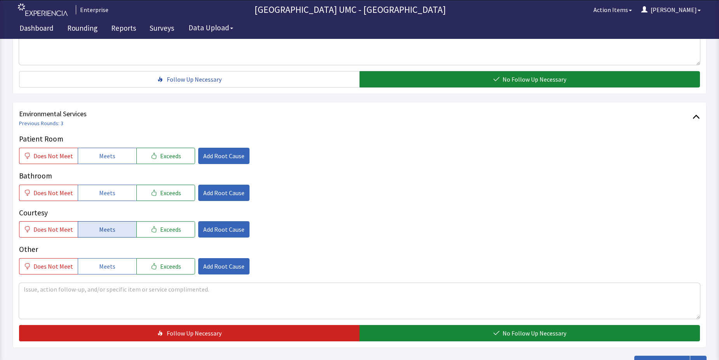
scroll to position [350, 0]
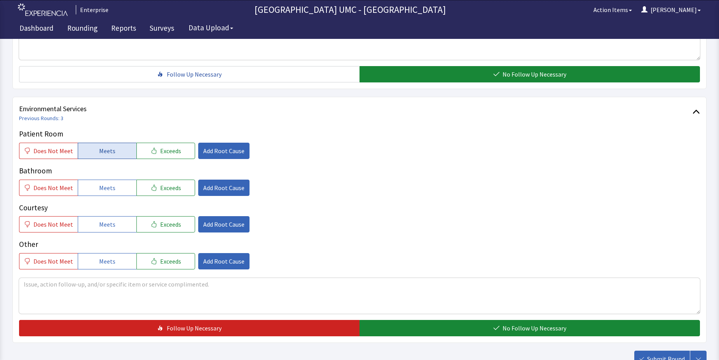
click at [108, 154] on span "Meets" at bounding box center [107, 150] width 16 height 9
click at [104, 194] on button "Meets" at bounding box center [107, 188] width 59 height 16
drag, startPoint x: 103, startPoint y: 228, endPoint x: 101, endPoint y: 246, distance: 18.7
click at [101, 228] on span "Meets" at bounding box center [107, 224] width 16 height 9
drag, startPoint x: 101, startPoint y: 259, endPoint x: 145, endPoint y: 284, distance: 50.3
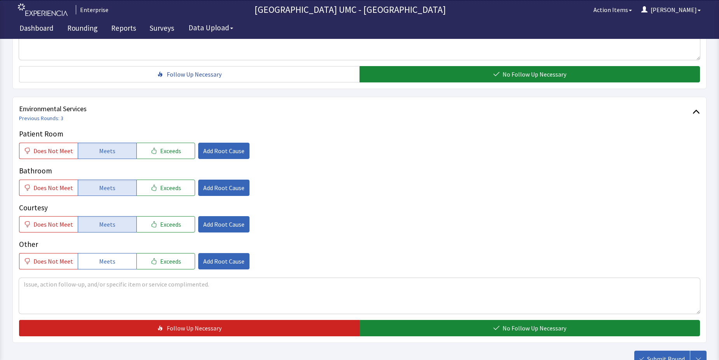
click at [105, 264] on span "Meets" at bounding box center [107, 261] width 16 height 9
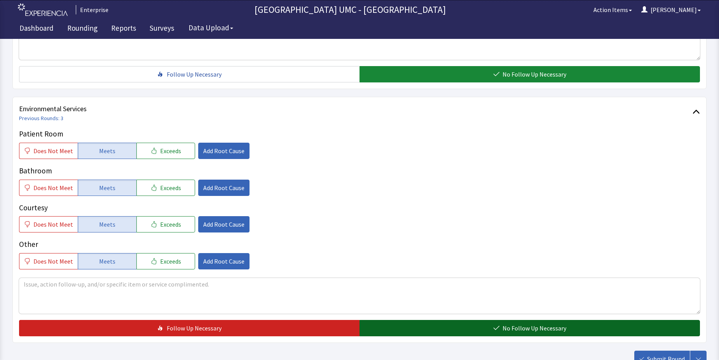
click at [496, 331] on icon "button" at bounding box center [496, 328] width 6 height 6
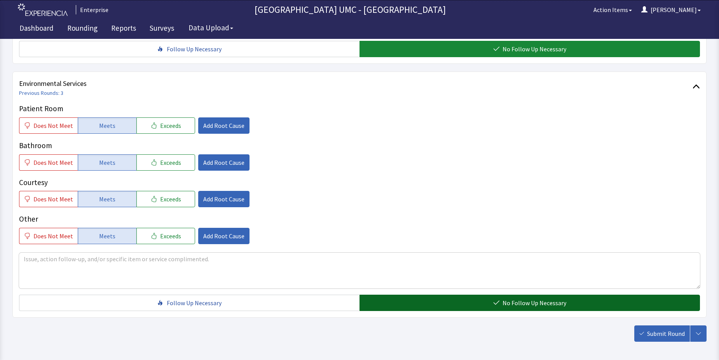
scroll to position [389, 0]
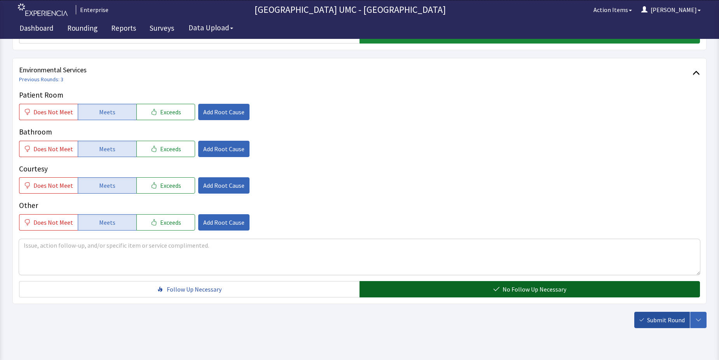
click at [657, 319] on span "Submit Round" at bounding box center [666, 319] width 38 height 9
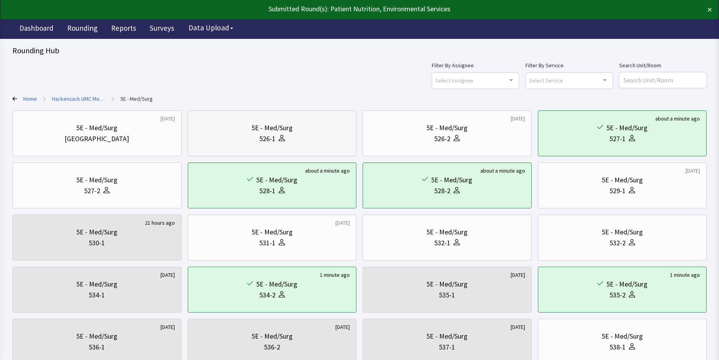
click at [289, 143] on div "526-1" at bounding box center [272, 138] width 156 height 11
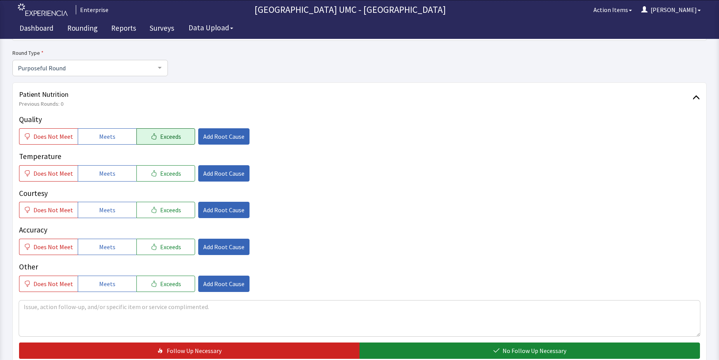
scroll to position [78, 0]
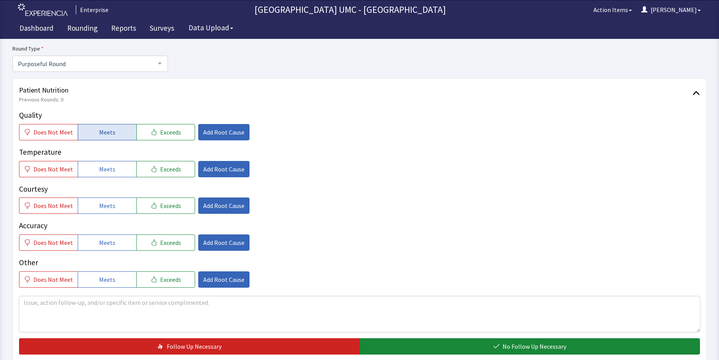
click at [103, 131] on span "Meets" at bounding box center [107, 132] width 16 height 9
drag, startPoint x: 105, startPoint y: 167, endPoint x: 111, endPoint y: 212, distance: 45.8
click at [105, 176] on button "Meets" at bounding box center [107, 169] width 59 height 16
drag, startPoint x: 108, startPoint y: 210, endPoint x: 111, endPoint y: 231, distance: 22.0
click at [108, 216] on div "Quality Does Not Meet Meets Exceeds Add Root Cause Temperature Does Not Meet Me…" at bounding box center [359, 199] width 681 height 178
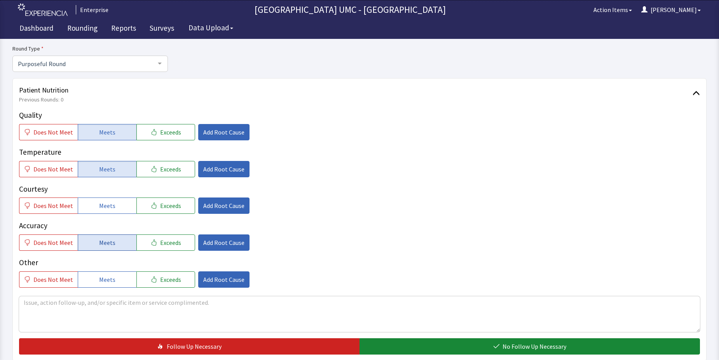
click at [111, 242] on span "Meets" at bounding box center [107, 242] width 16 height 9
click at [105, 201] on button "Meets" at bounding box center [107, 206] width 59 height 16
drag, startPoint x: 112, startPoint y: 277, endPoint x: 271, endPoint y: 329, distance: 167.0
click at [112, 277] on button "Meets" at bounding box center [107, 279] width 59 height 16
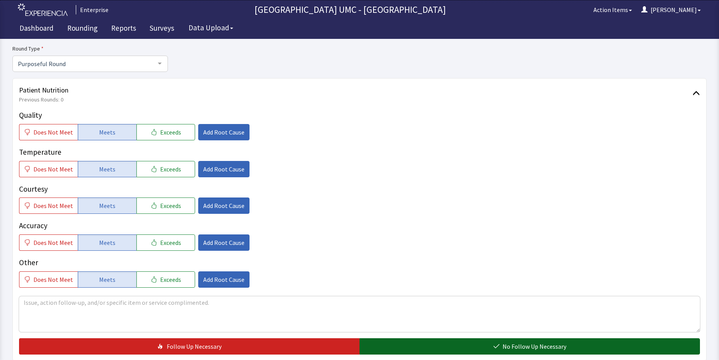
click at [409, 347] on button "No Follow Up Necessary" at bounding box center [530, 346] width 341 height 16
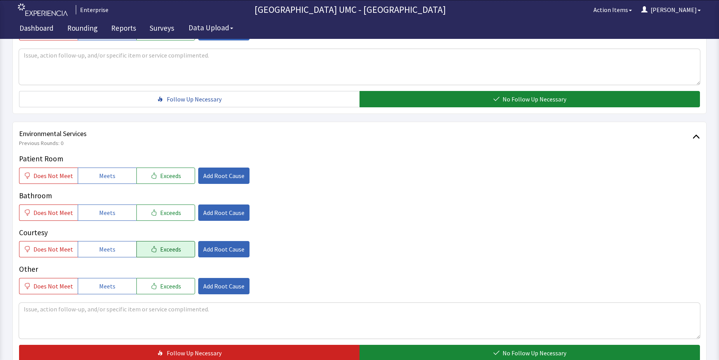
scroll to position [350, 0]
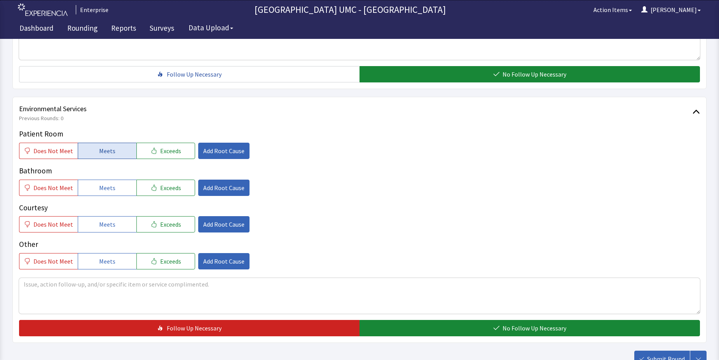
click at [109, 152] on span "Meets" at bounding box center [107, 150] width 16 height 9
drag, startPoint x: 111, startPoint y: 189, endPoint x: 109, endPoint y: 210, distance: 21.1
click at [110, 193] on button "Meets" at bounding box center [107, 188] width 59 height 16
drag, startPoint x: 108, startPoint y: 223, endPoint x: 105, endPoint y: 249, distance: 25.8
click at [107, 226] on span "Meets" at bounding box center [107, 224] width 16 height 9
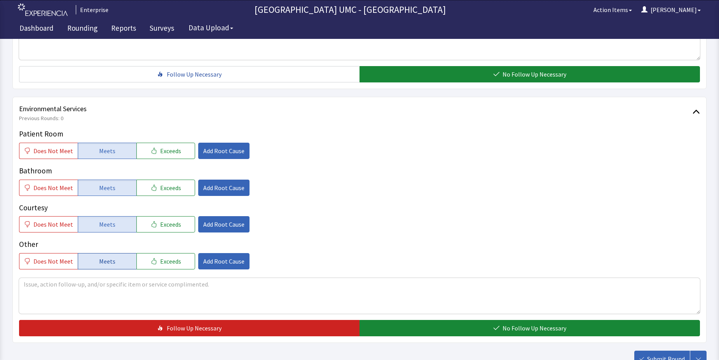
click at [105, 262] on span "Meets" at bounding box center [107, 261] width 16 height 9
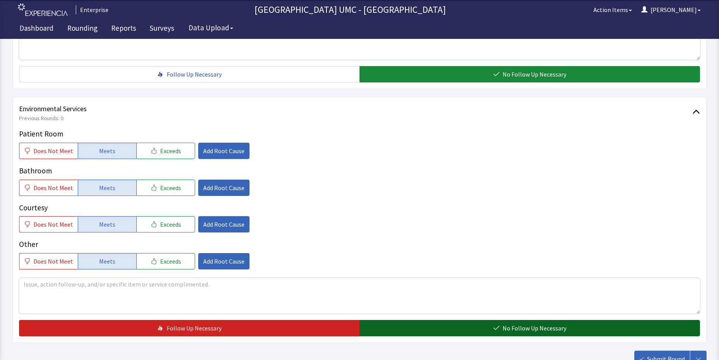
click at [513, 327] on span "No Follow Up Necessary" at bounding box center [535, 327] width 64 height 9
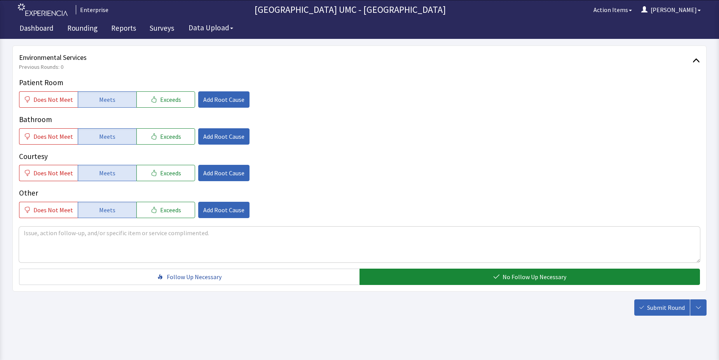
scroll to position [408, 0]
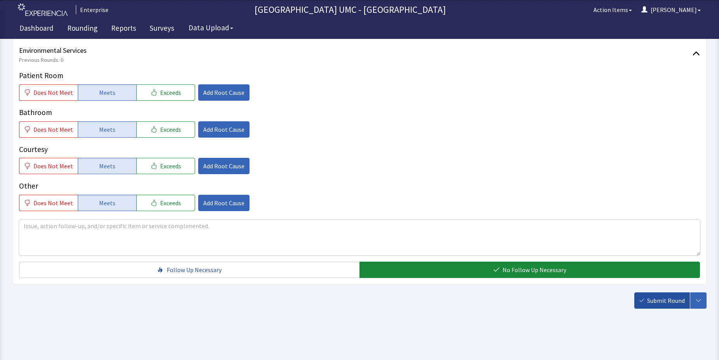
click at [669, 302] on span "Submit Round" at bounding box center [666, 300] width 38 height 9
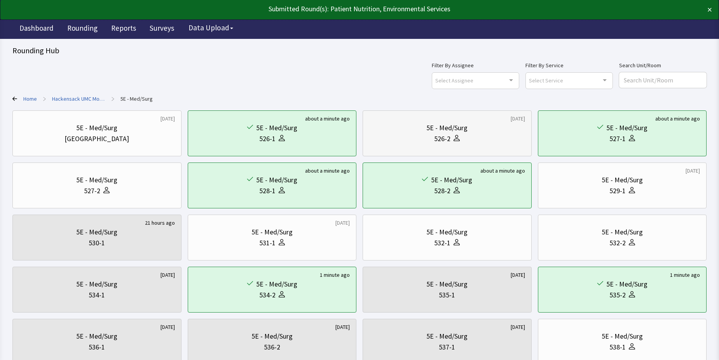
click at [474, 139] on div "526-2" at bounding box center [447, 138] width 156 height 11
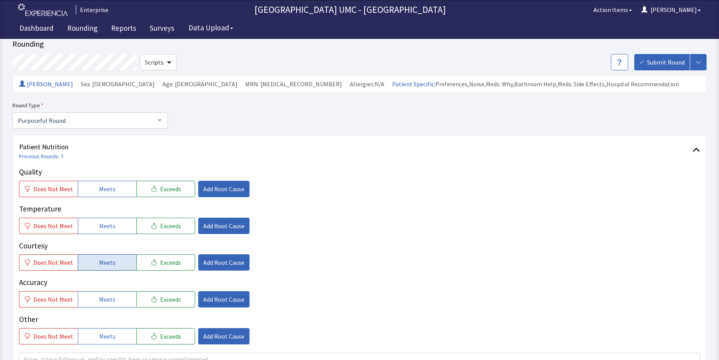
scroll to position [39, 0]
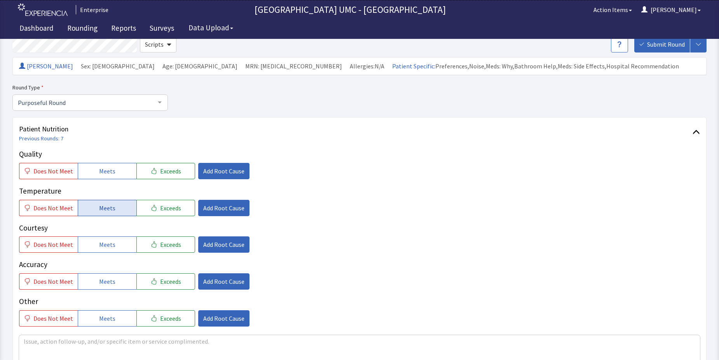
drag, startPoint x: 96, startPoint y: 171, endPoint x: 104, endPoint y: 201, distance: 31.9
click at [96, 177] on button "Meets" at bounding box center [107, 171] width 59 height 16
click at [107, 208] on span "Meets" at bounding box center [107, 207] width 16 height 9
drag, startPoint x: 107, startPoint y: 243, endPoint x: 113, endPoint y: 292, distance: 49.4
click at [107, 244] on span "Meets" at bounding box center [107, 244] width 16 height 9
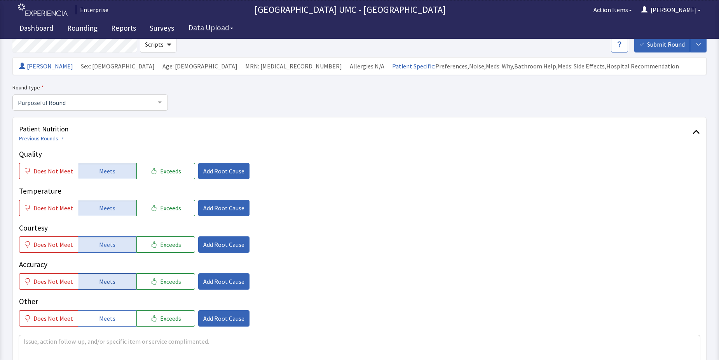
click at [93, 274] on button "Meets" at bounding box center [107, 281] width 59 height 16
click at [108, 316] on span "Meets" at bounding box center [107, 318] width 16 height 9
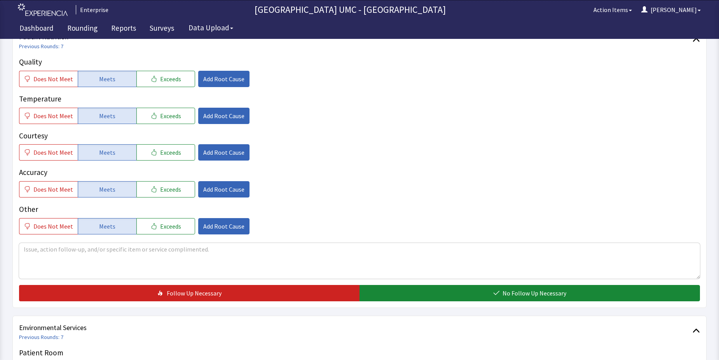
scroll to position [156, 0]
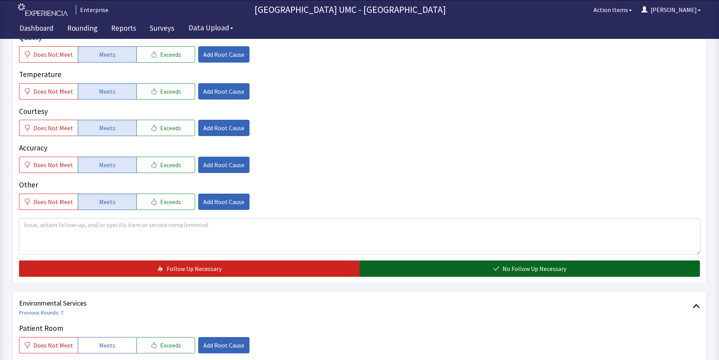
click at [455, 266] on button "No Follow Up Necessary" at bounding box center [530, 268] width 341 height 16
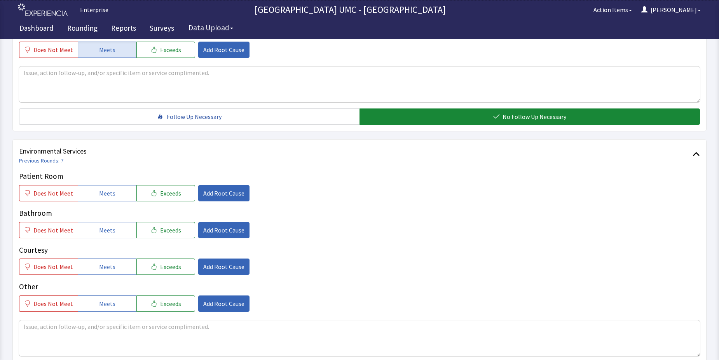
scroll to position [311, 0]
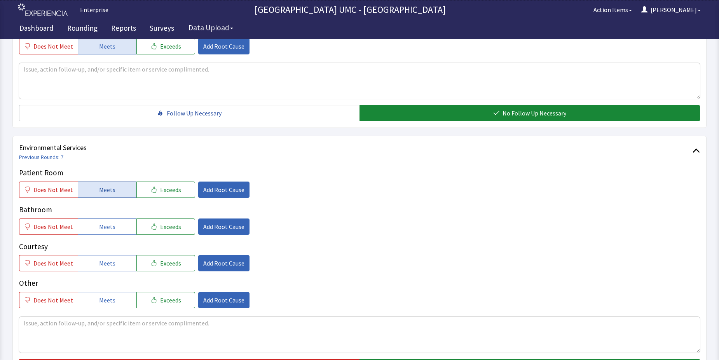
drag, startPoint x: 103, startPoint y: 187, endPoint x: 109, endPoint y: 229, distance: 42.0
click at [103, 189] on span "Meets" at bounding box center [107, 189] width 16 height 9
click at [109, 229] on span "Meets" at bounding box center [107, 226] width 16 height 9
drag, startPoint x: 108, startPoint y: 264, endPoint x: 108, endPoint y: 272, distance: 8.6
click at [108, 266] on span "Meets" at bounding box center [107, 263] width 16 height 9
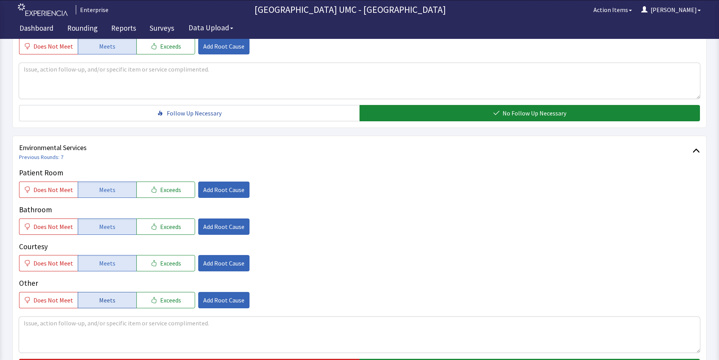
click at [110, 301] on span "Meets" at bounding box center [107, 299] width 16 height 9
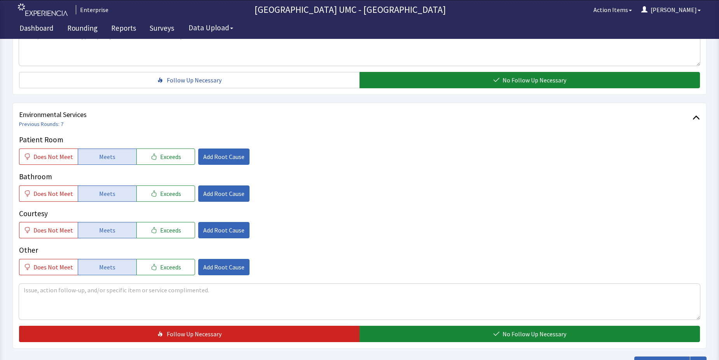
scroll to position [389, 0]
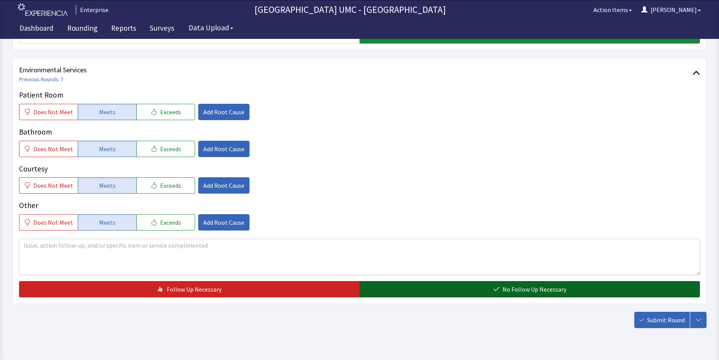
click at [525, 288] on span "No Follow Up Necessary" at bounding box center [535, 289] width 64 height 9
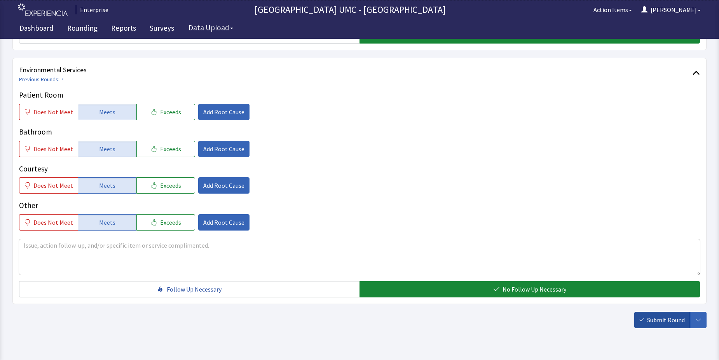
click at [667, 318] on span "Submit Round" at bounding box center [666, 319] width 38 height 9
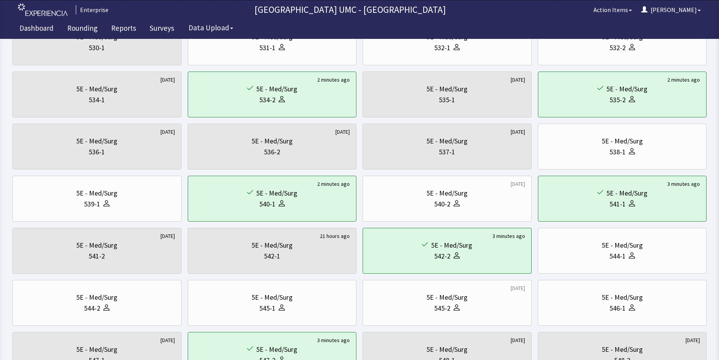
scroll to position [233, 0]
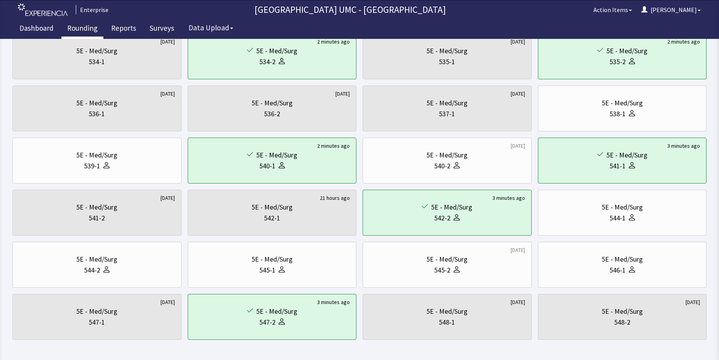
click at [84, 29] on link "Rounding" at bounding box center [82, 28] width 42 height 19
